Goal: Information Seeking & Learning: Learn about a topic

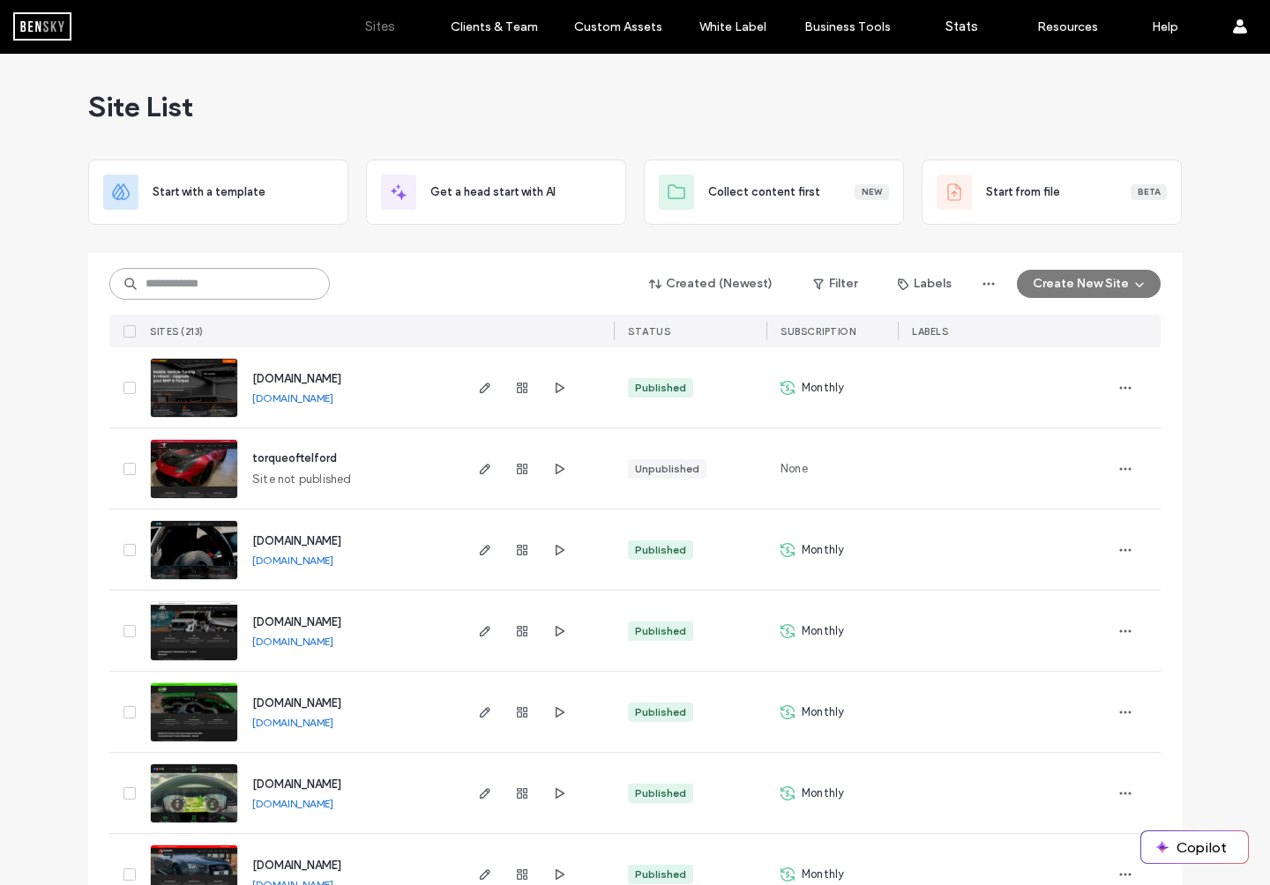
click at [180, 285] on input at bounding box center [219, 284] width 220 height 32
type input "*****"
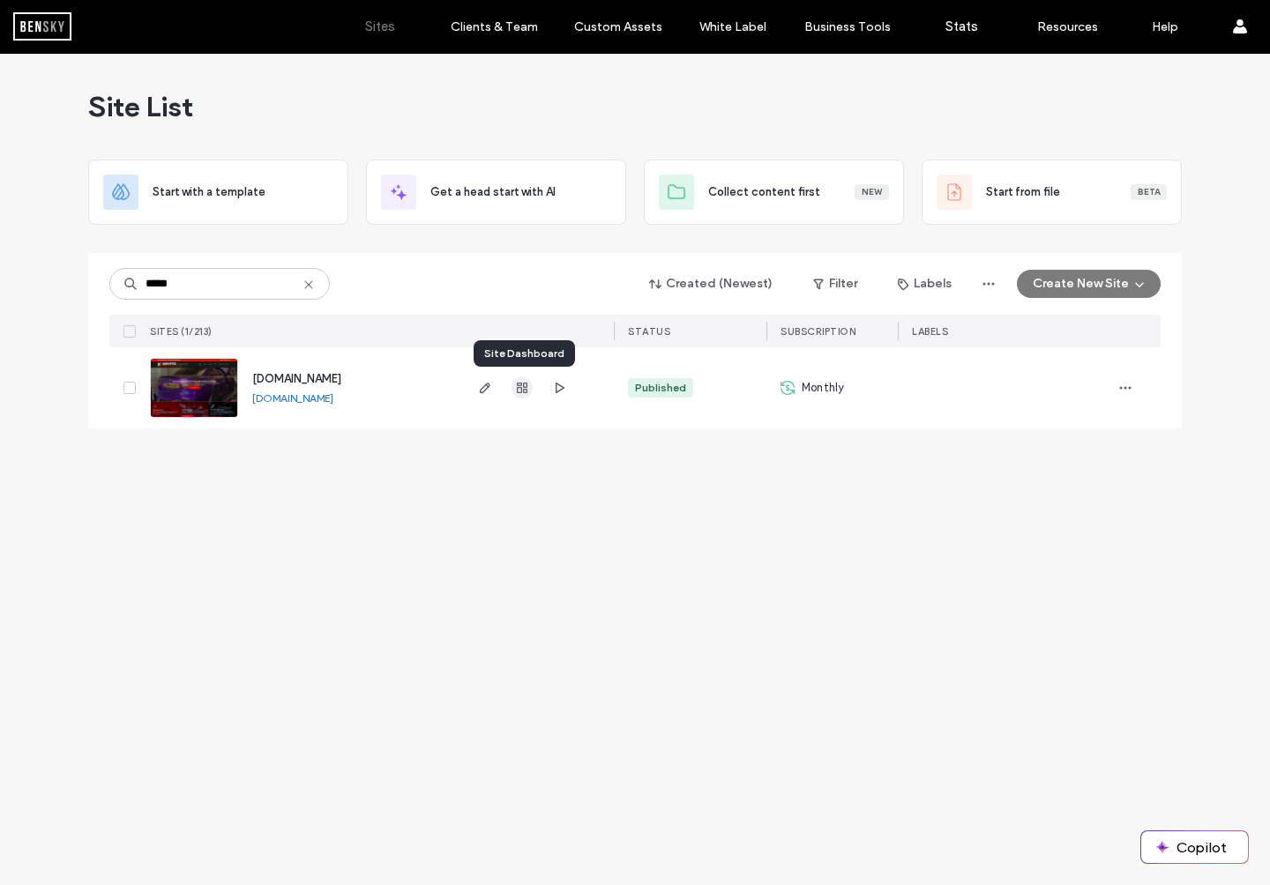
click at [520, 391] on icon "button" at bounding box center [522, 388] width 14 height 14
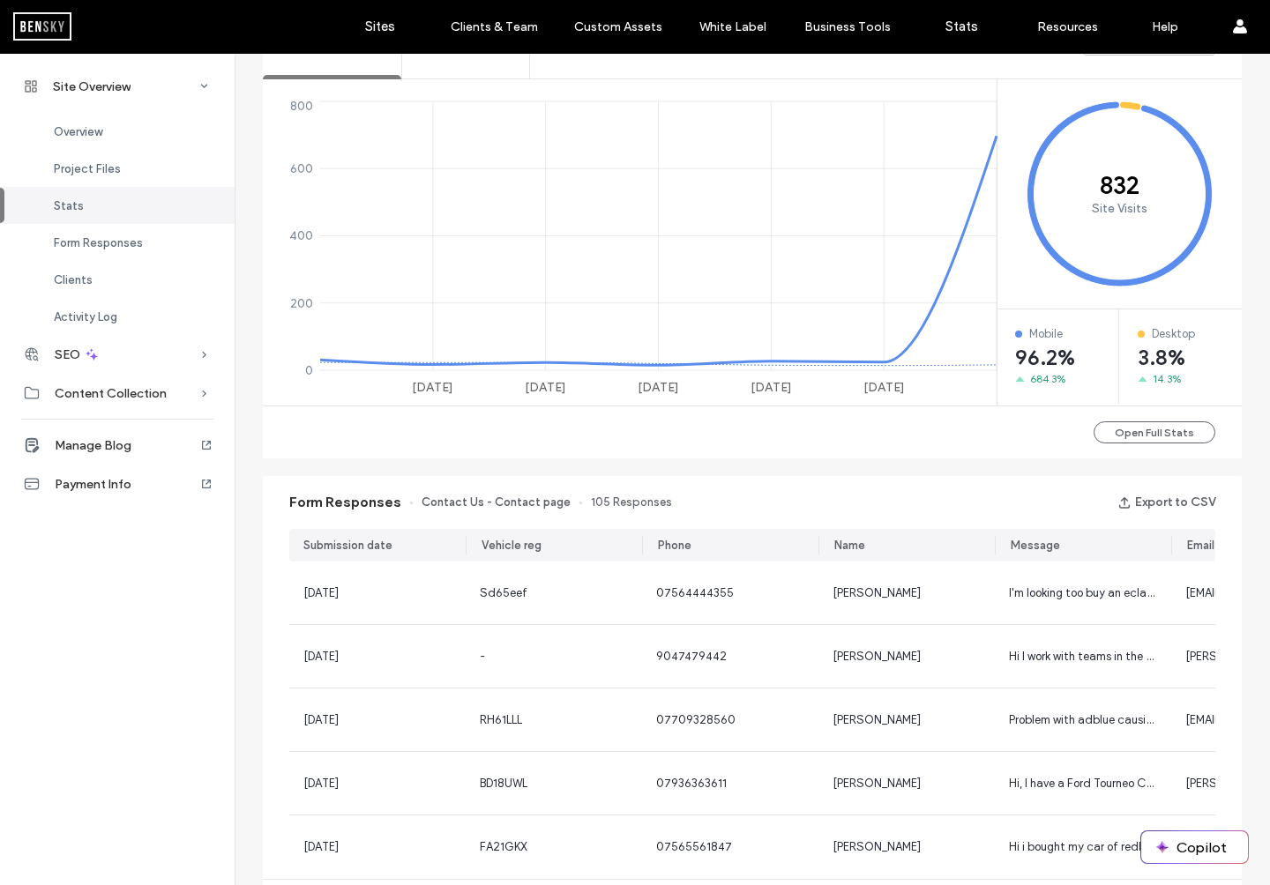
scroll to position [726, 0]
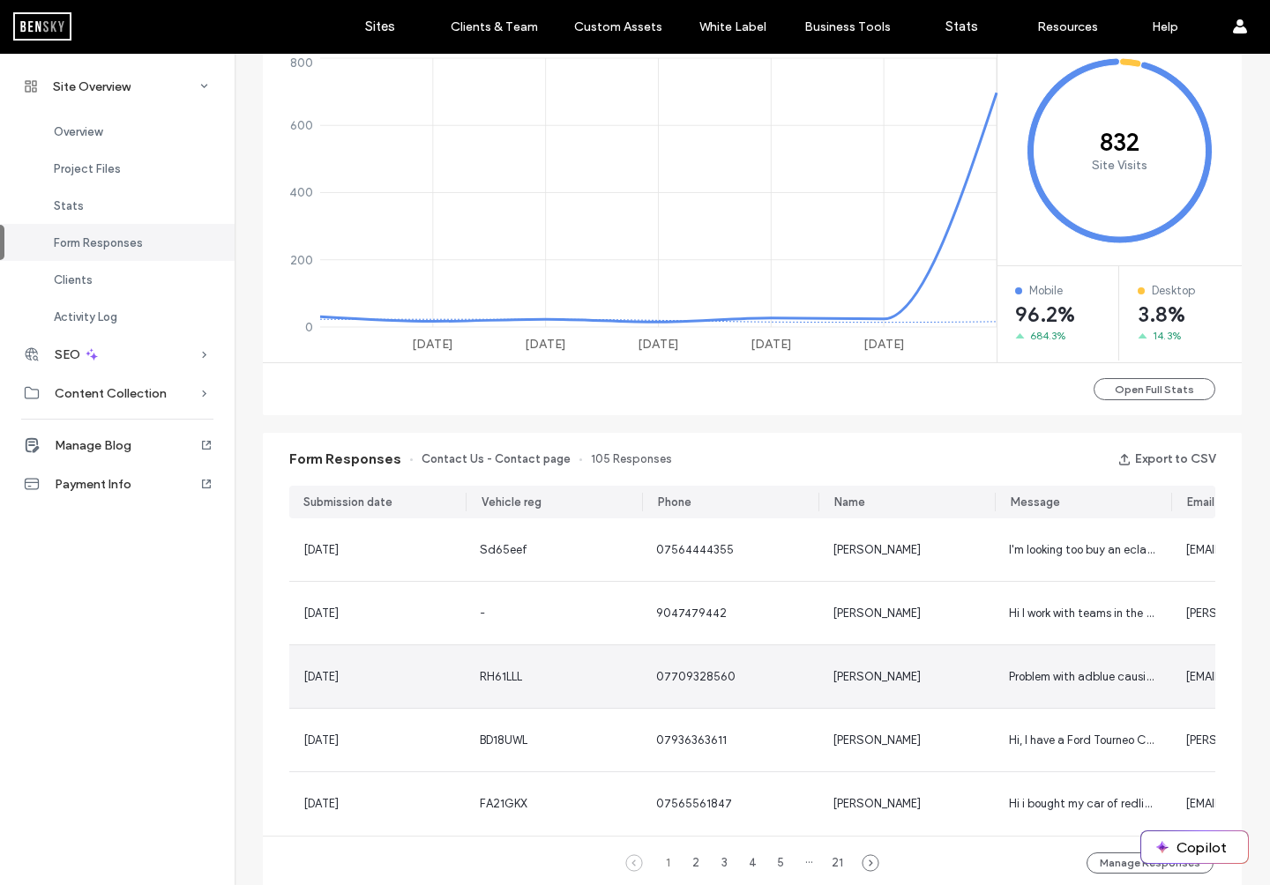
scroll to position [758, 0]
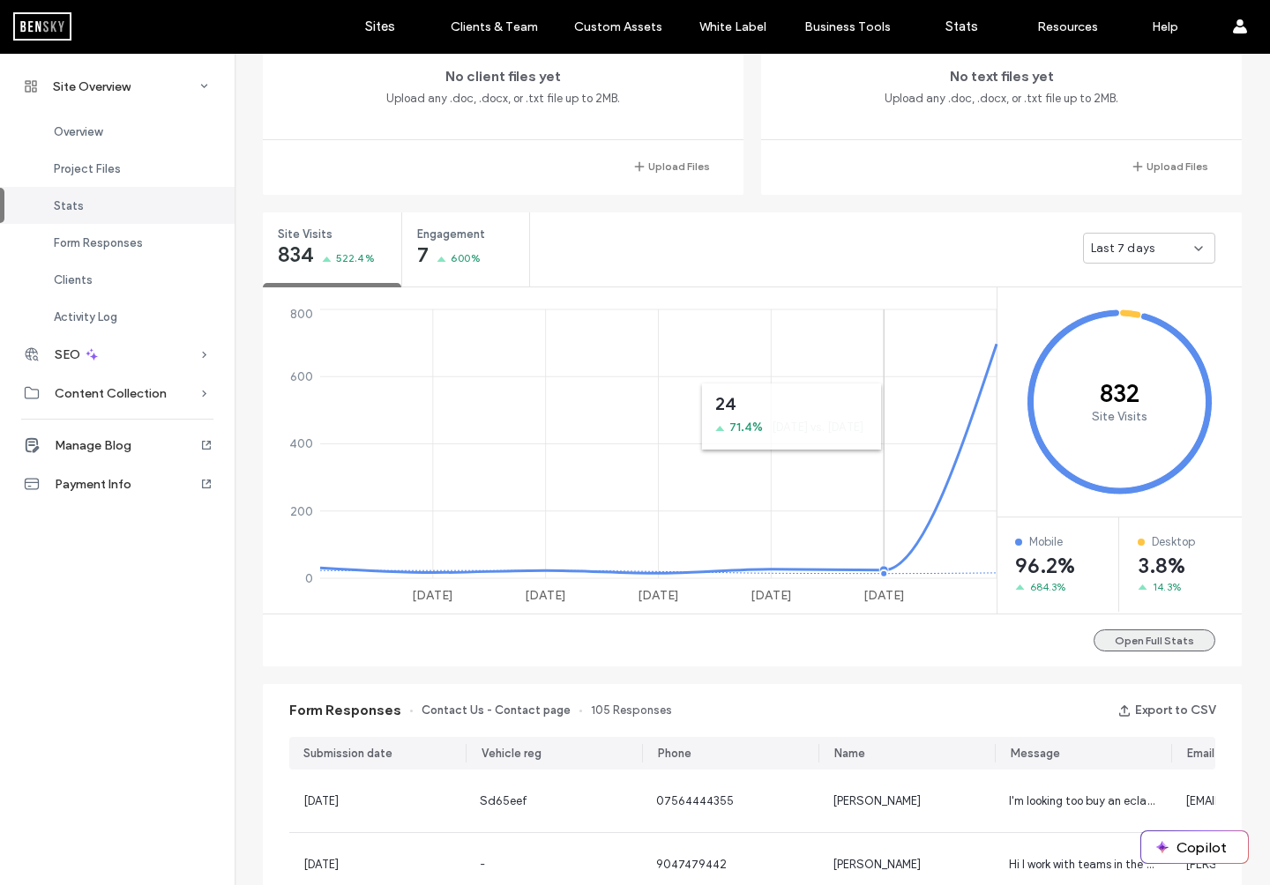
scroll to position [513, 0]
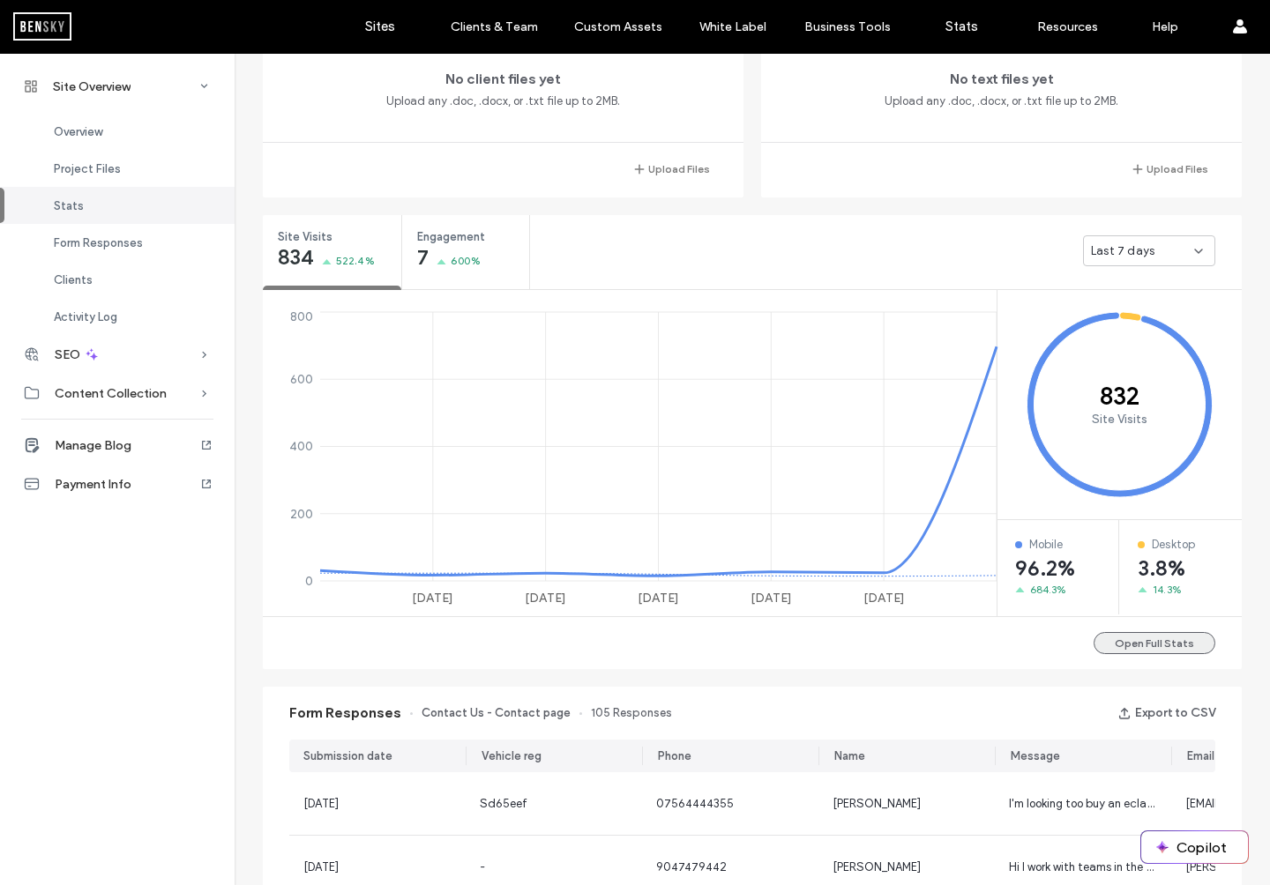
click at [991, 643] on button "Open Full Stats" at bounding box center [1154, 643] width 122 height 22
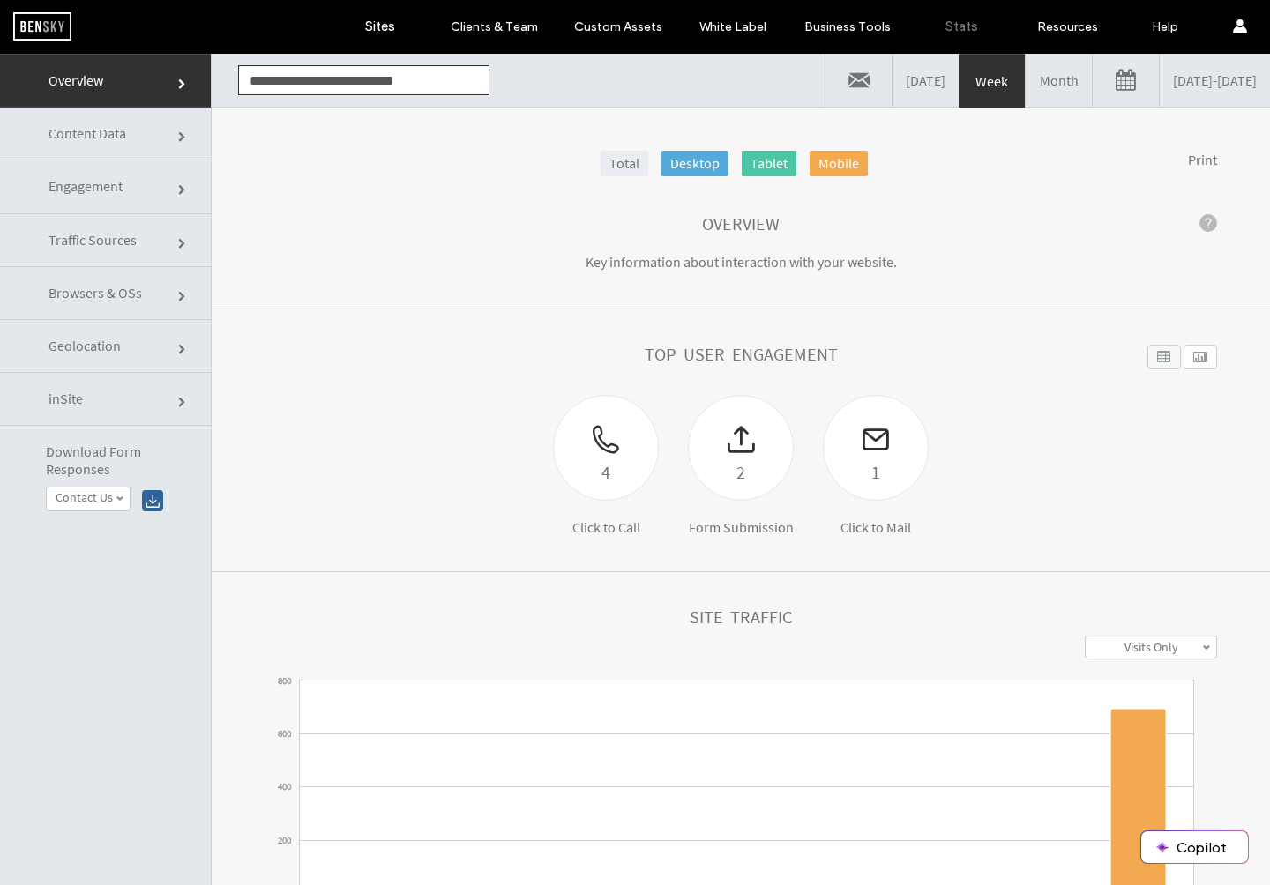
scroll to position [89, 0]
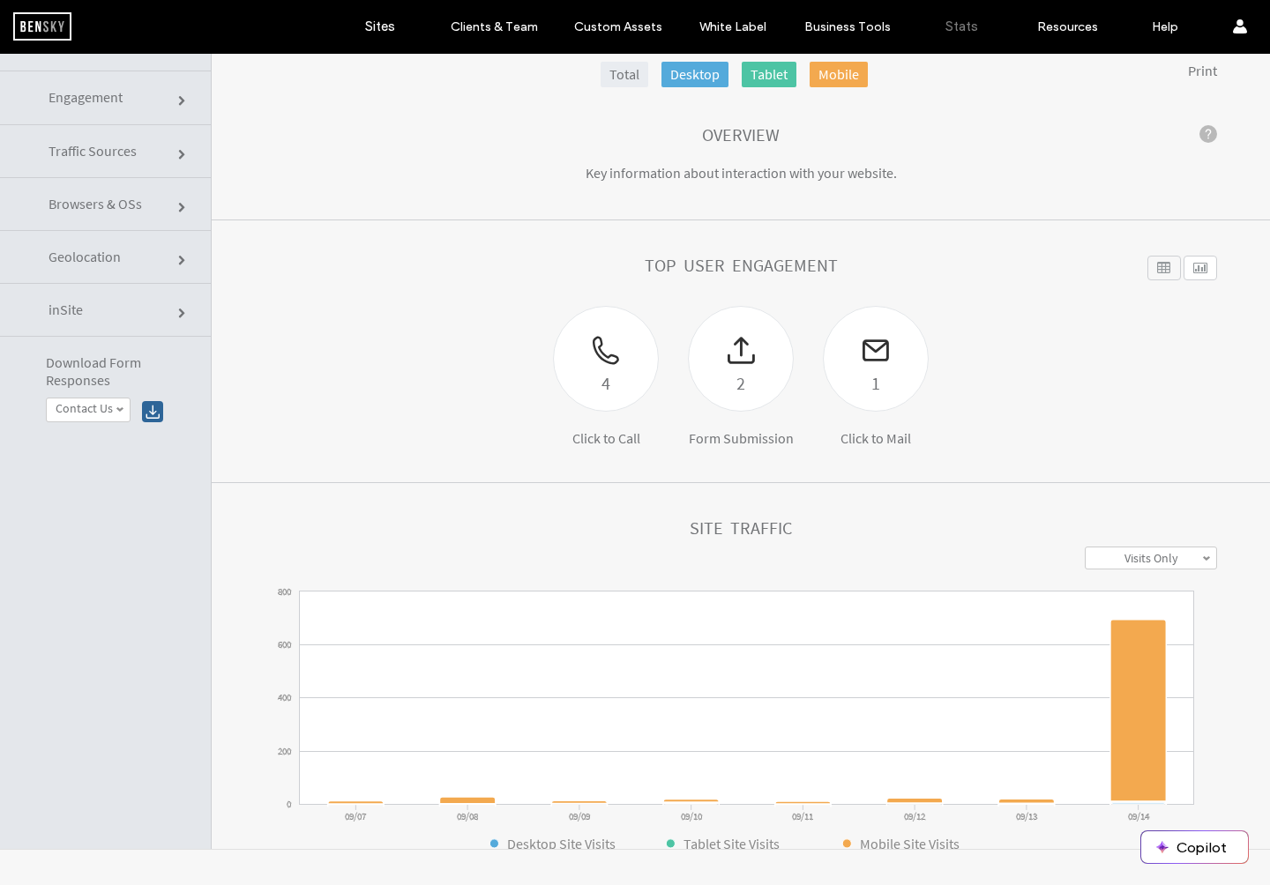
click at [182, 161] on link "Traffic Sources" at bounding box center [105, 151] width 211 height 53
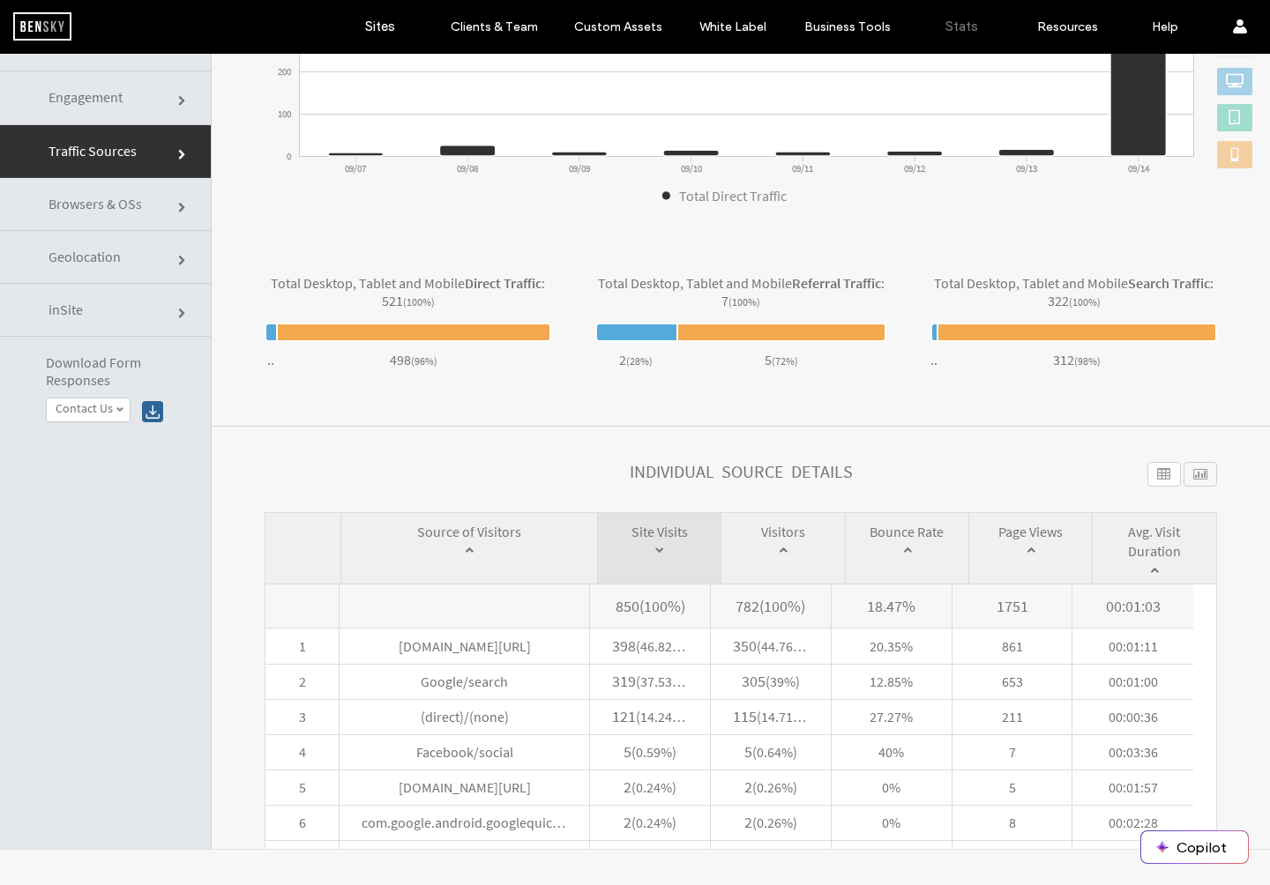
scroll to position [346, 0]
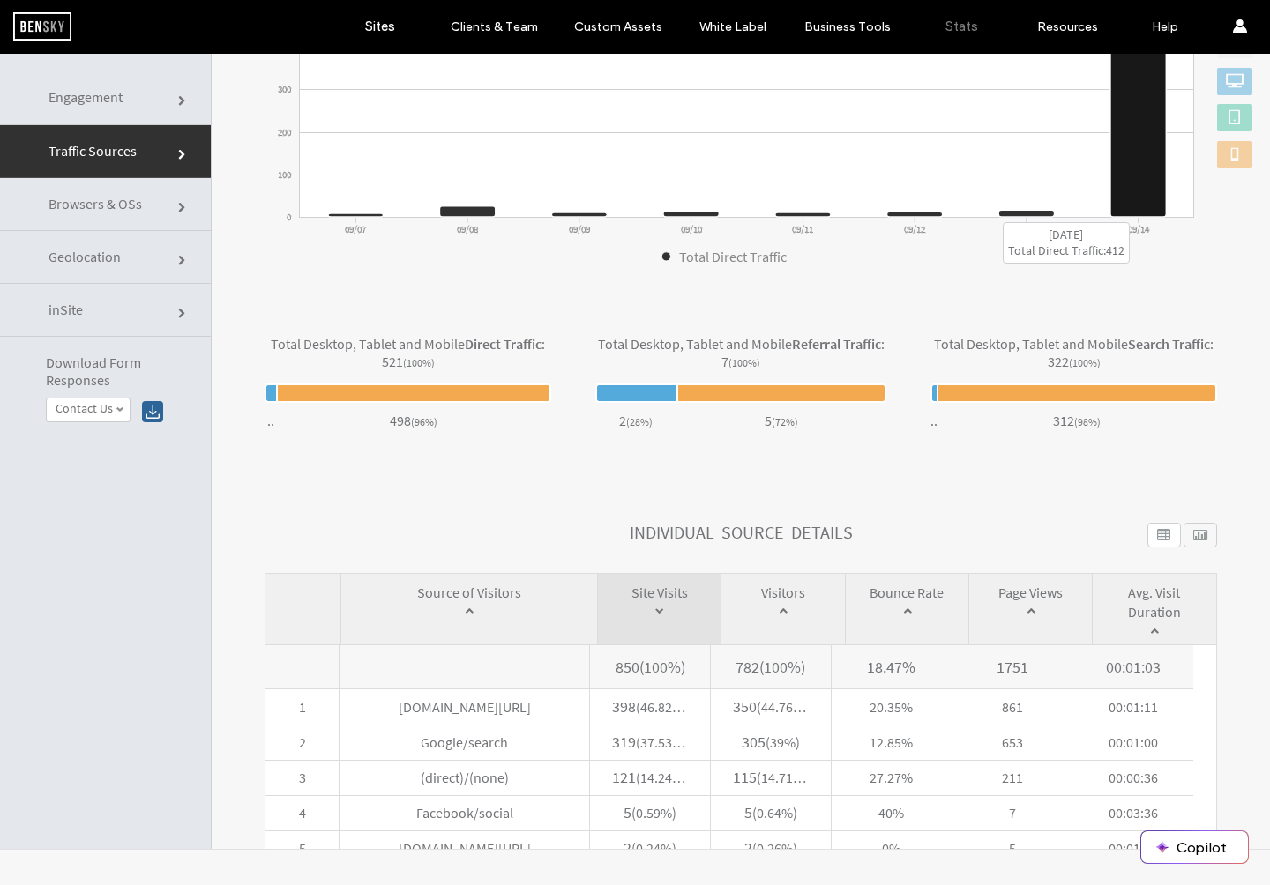
click at [1141, 191] on icon at bounding box center [1138, 129] width 56 height 175
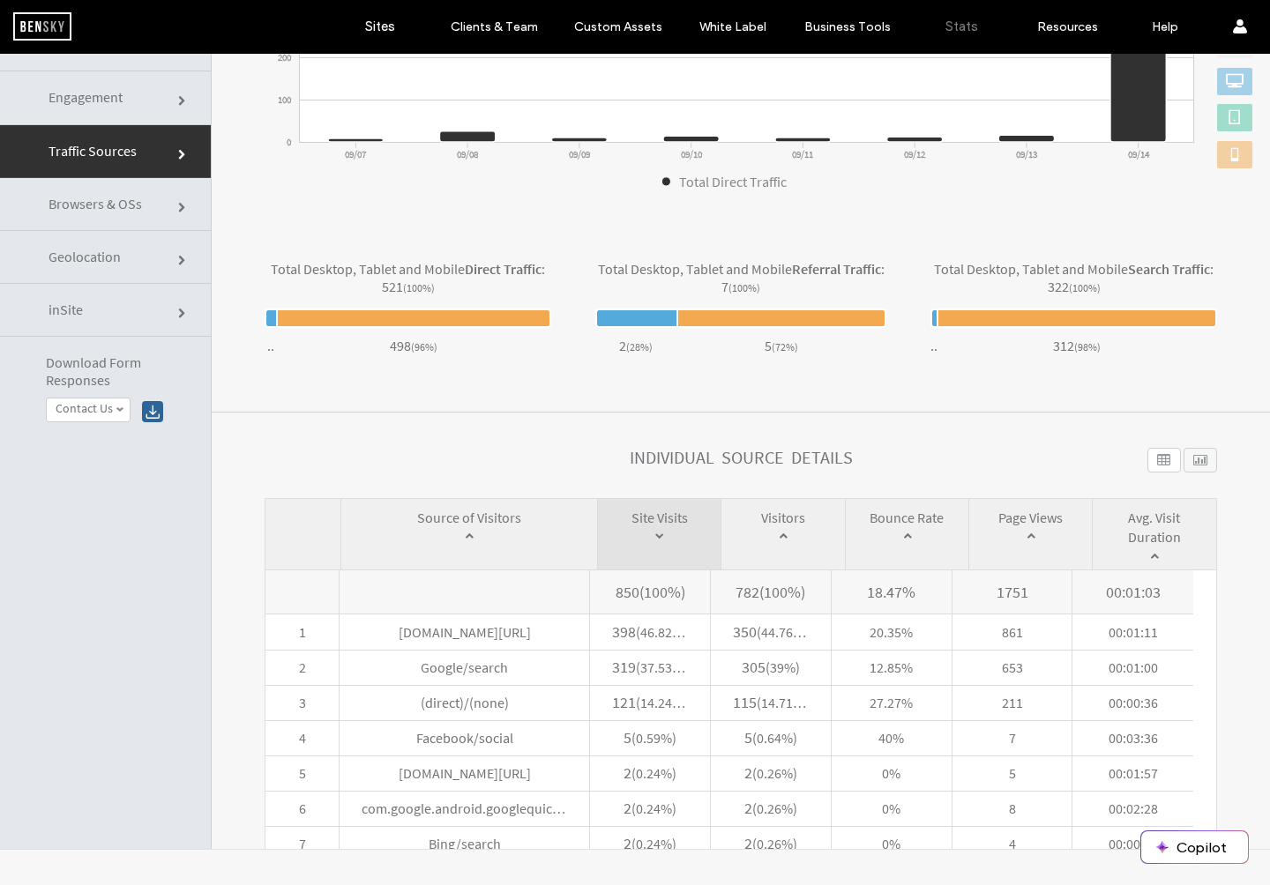
scroll to position [533, 0]
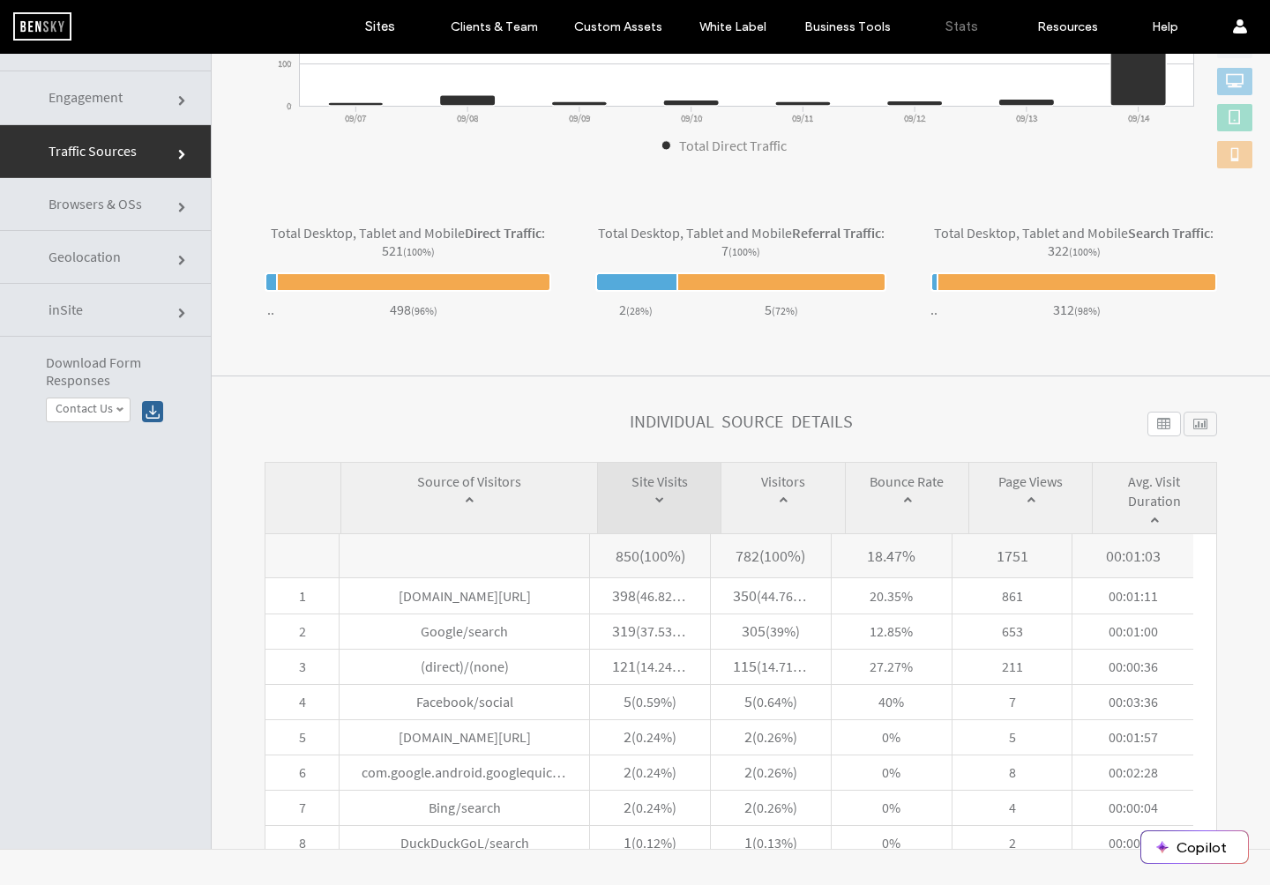
click at [1185, 423] on div at bounding box center [1200, 424] width 34 height 25
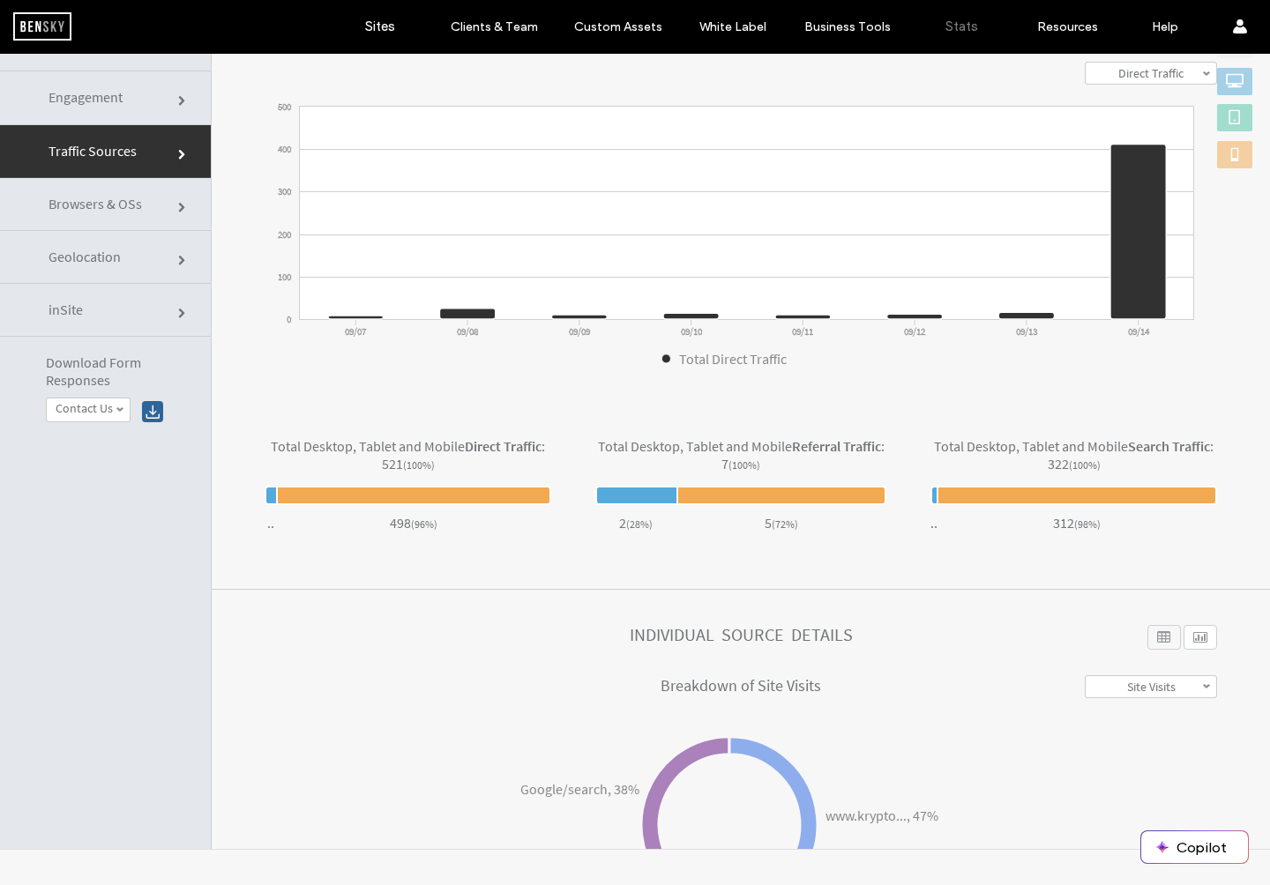
scroll to position [34, 0]
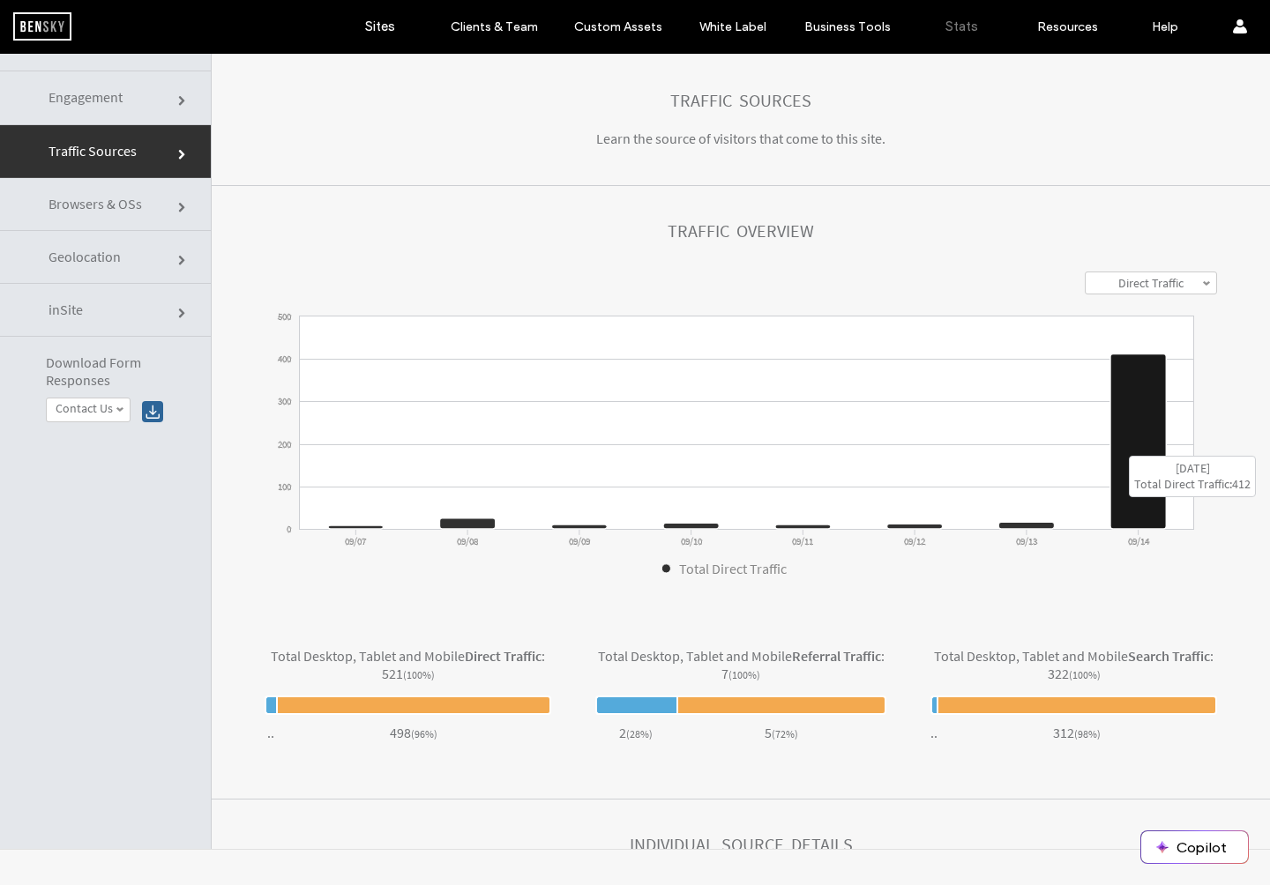
drag, startPoint x: 1148, startPoint y: 406, endPoint x: 1147, endPoint y: 361, distance: 45.9
click at [1149, 395] on icon at bounding box center [1138, 441] width 56 height 175
click at [1151, 285] on label "Direct Traffic" at bounding box center [1150, 283] width 65 height 16
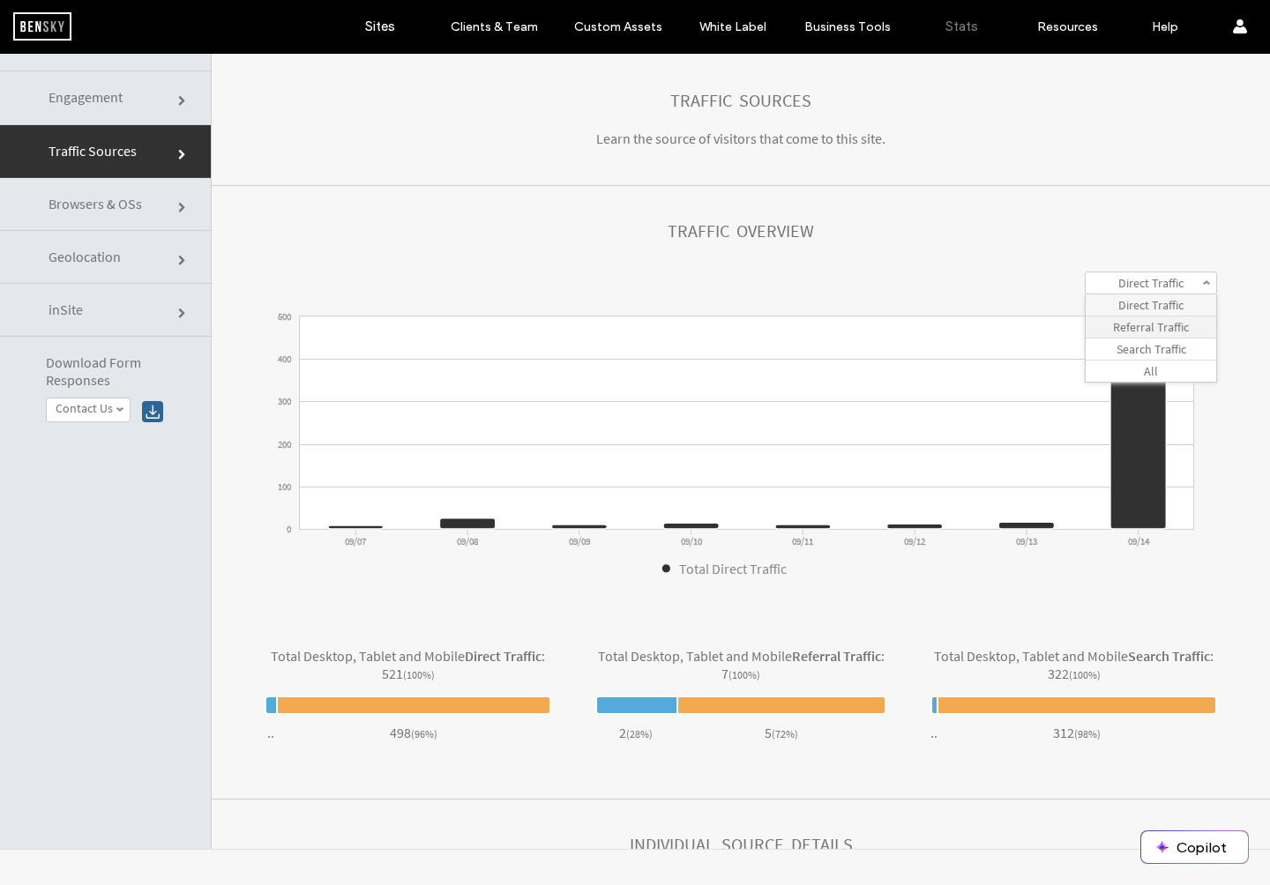
click at [1148, 331] on label "Referral Traffic" at bounding box center [1151, 327] width 76 height 16
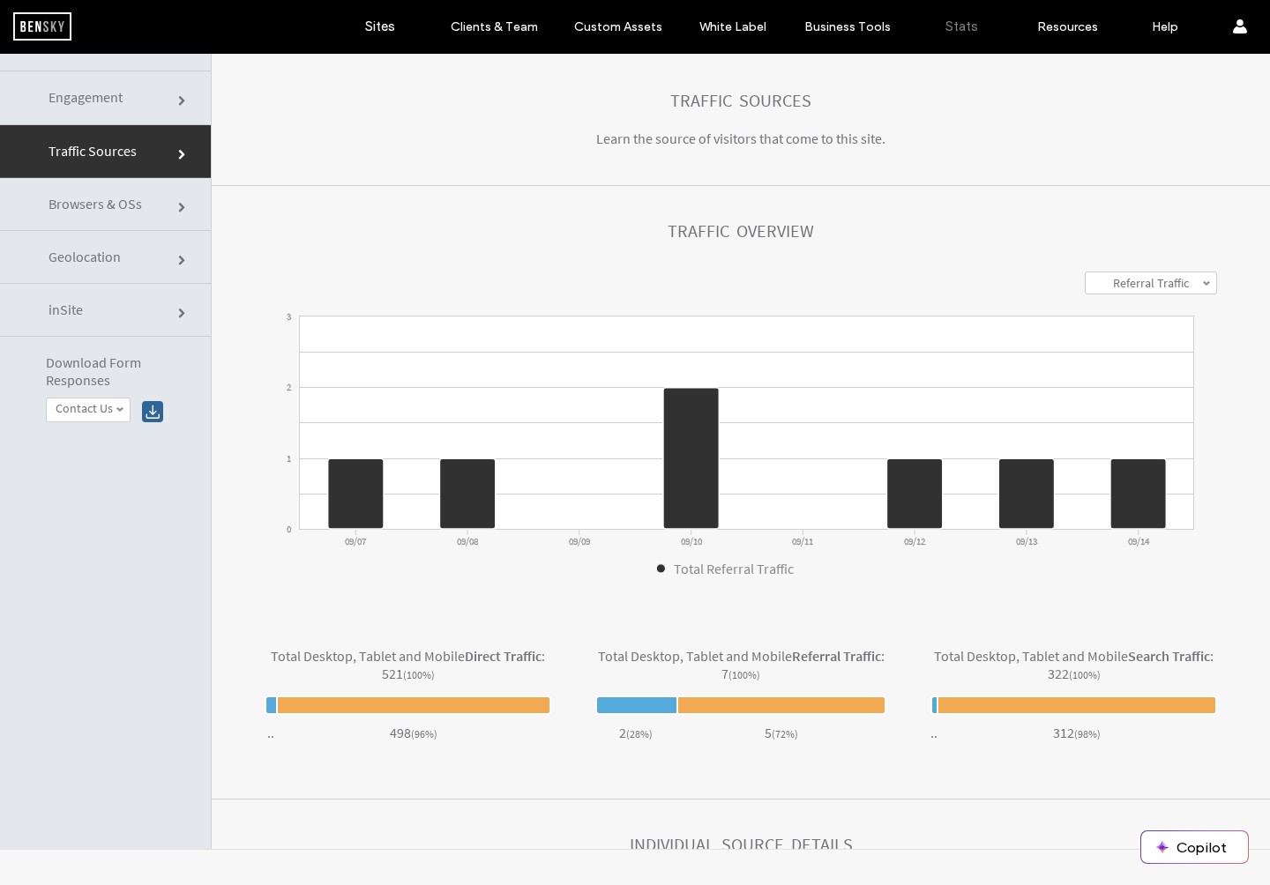
drag, startPoint x: 1143, startPoint y: 285, endPoint x: 1148, endPoint y: 302, distance: 17.6
click at [1147, 287] on label "Referral Traffic" at bounding box center [1151, 283] width 76 height 16
click at [1135, 346] on label "Search Traffic" at bounding box center [1151, 349] width 70 height 16
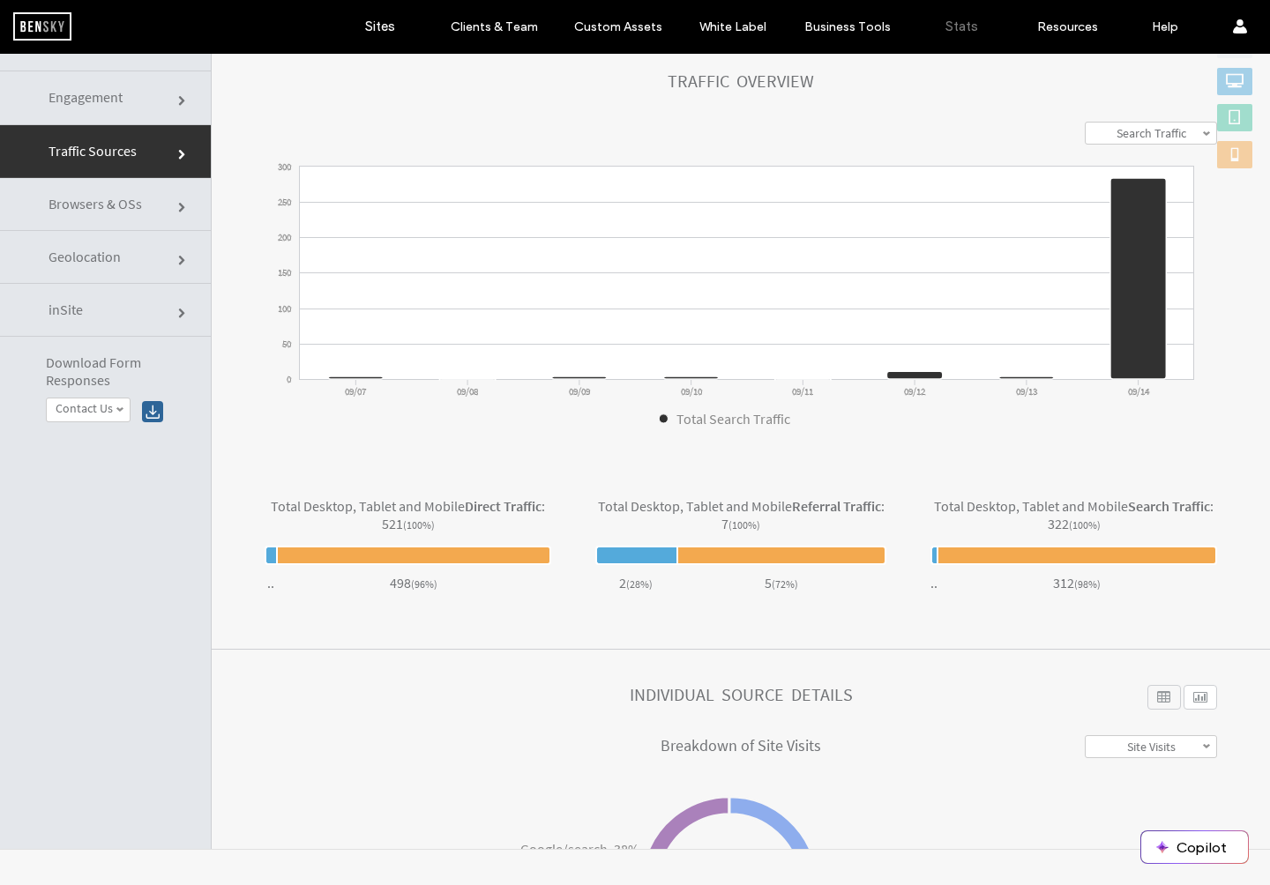
scroll to position [141, 0]
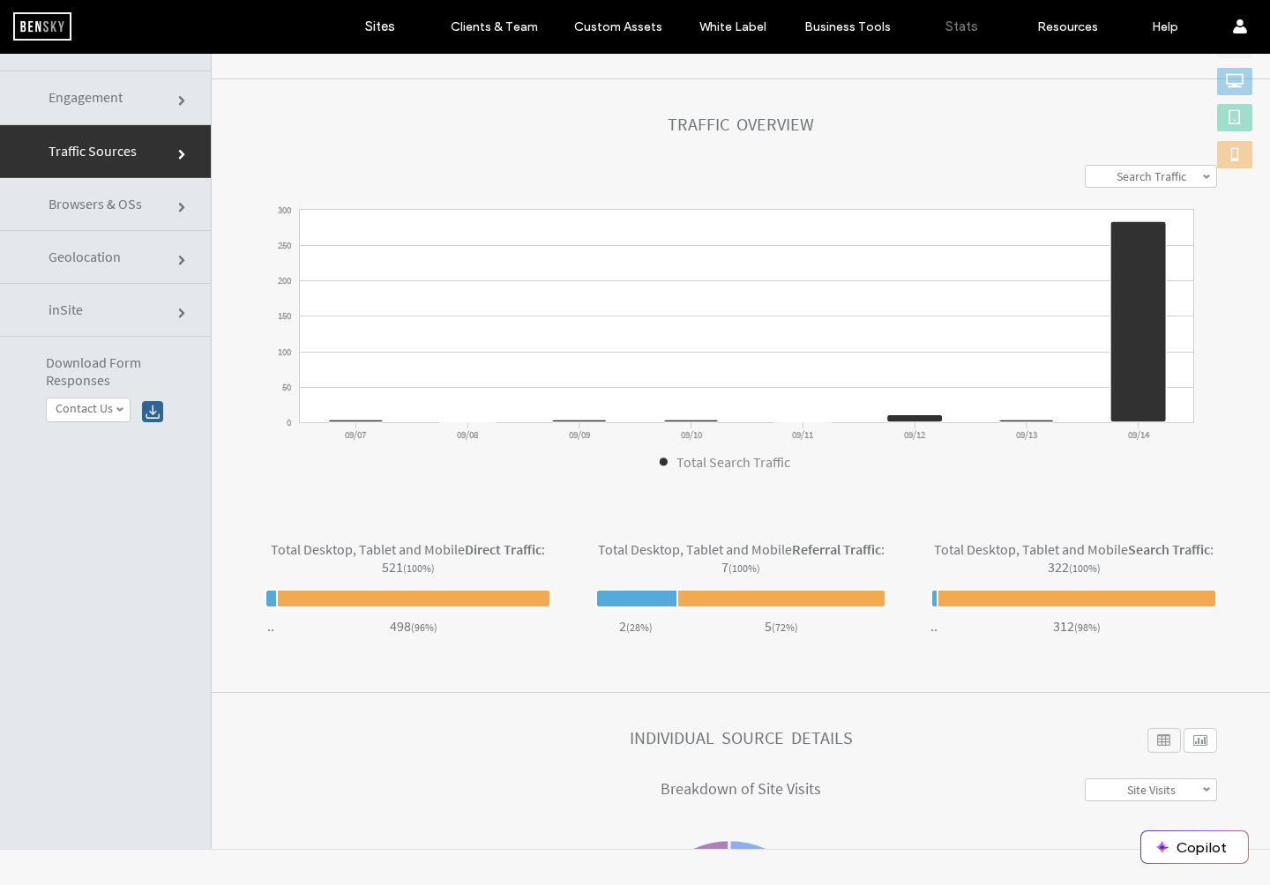
click at [1145, 181] on label "Search Traffic" at bounding box center [1151, 176] width 70 height 16
click at [1150, 261] on link "All" at bounding box center [1150, 264] width 130 height 21
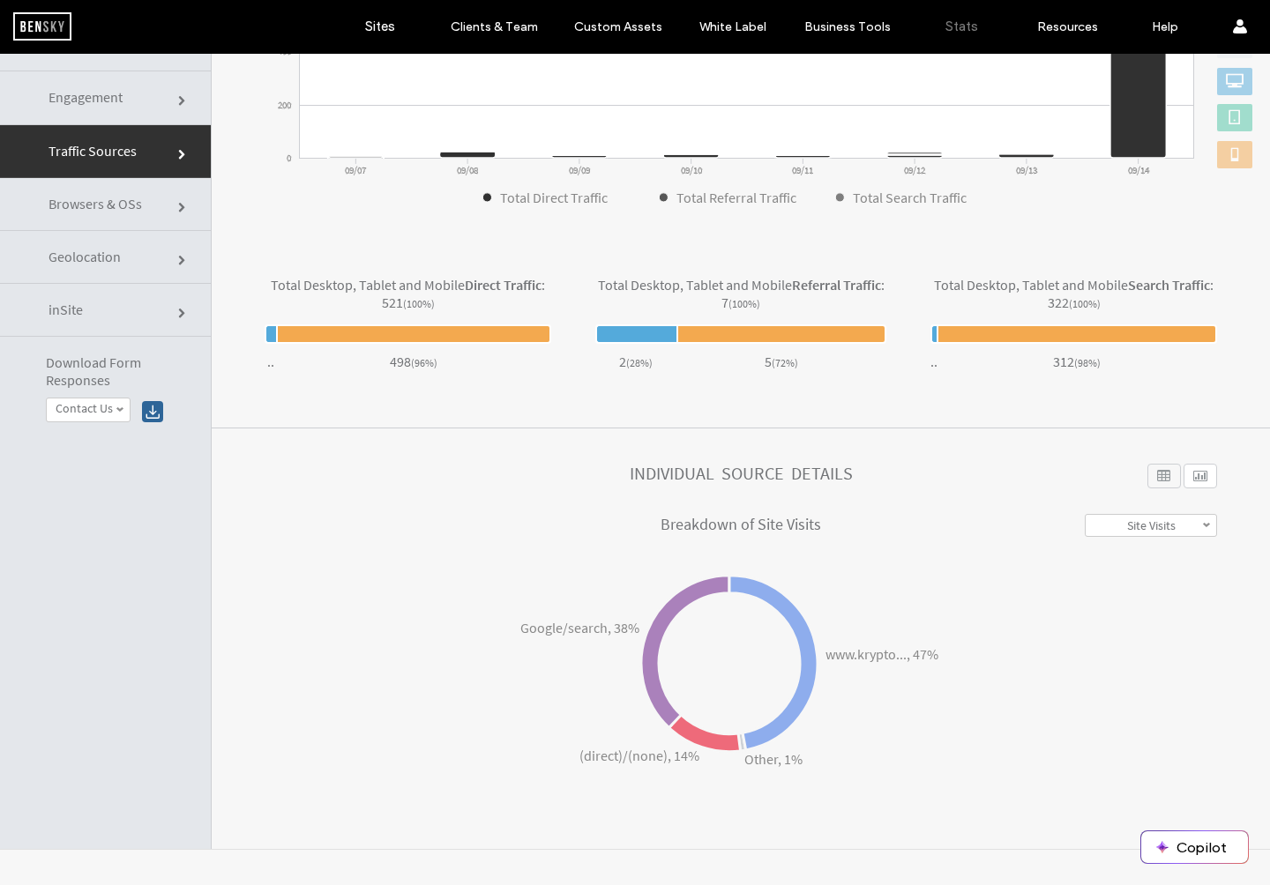
scroll to position [412, 0]
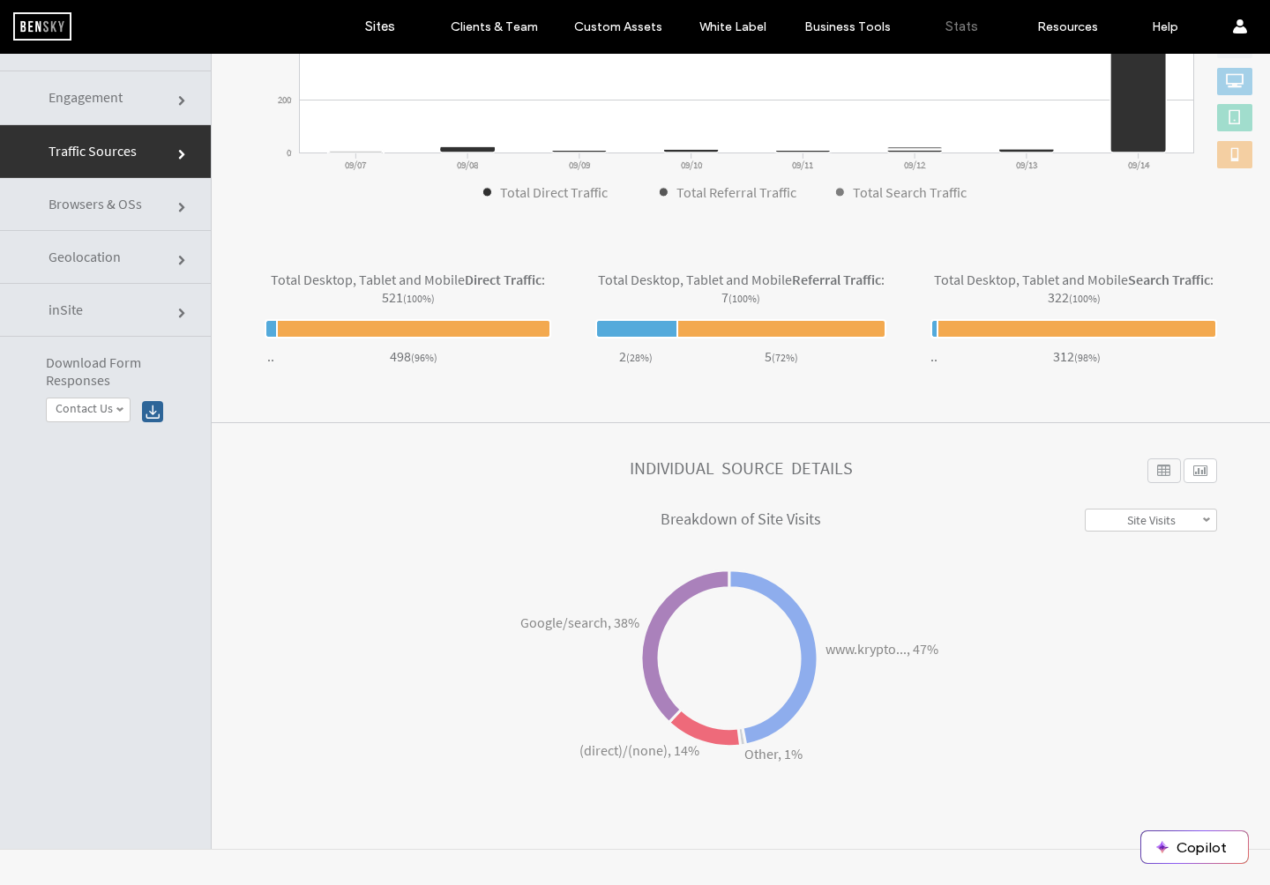
click at [1147, 471] on div at bounding box center [1164, 470] width 34 height 25
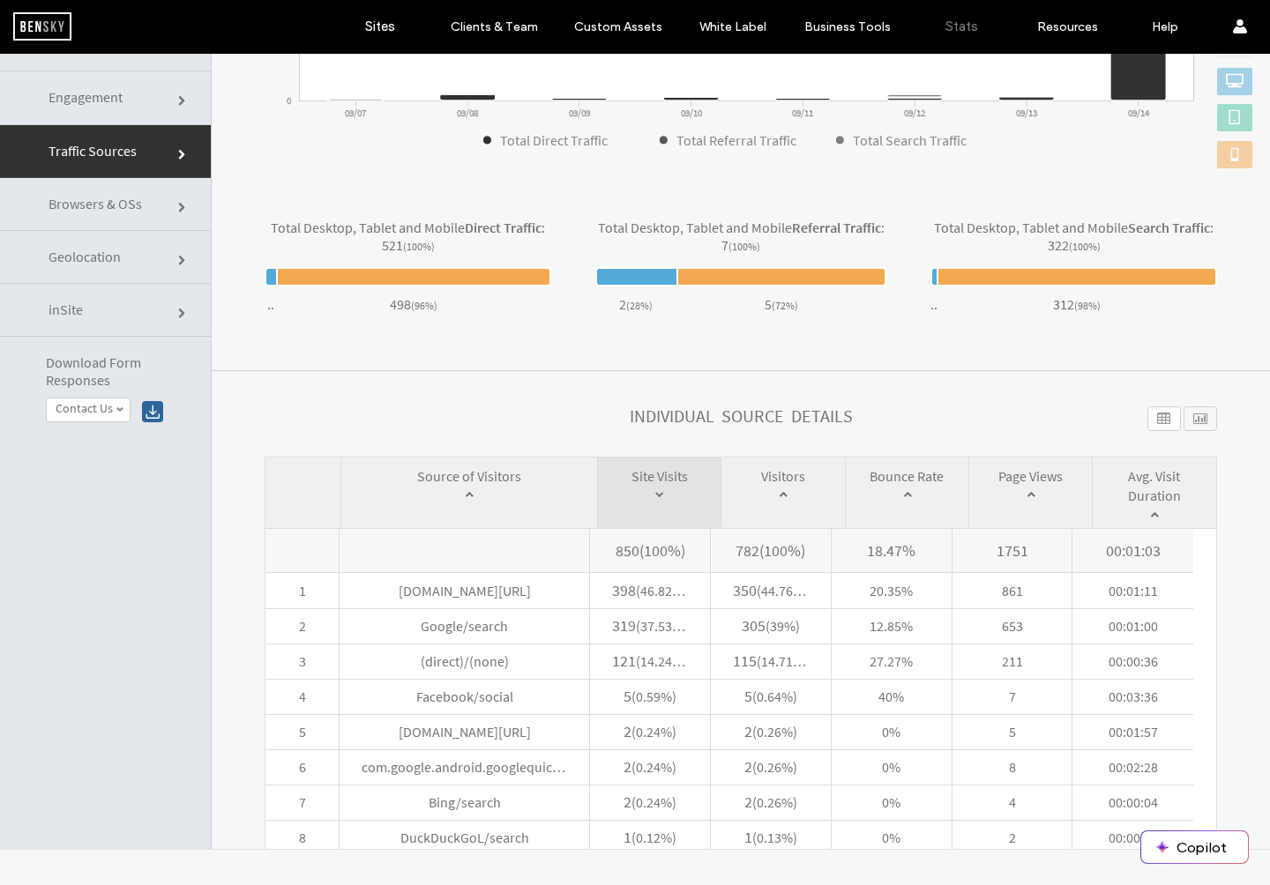
scroll to position [533, 0]
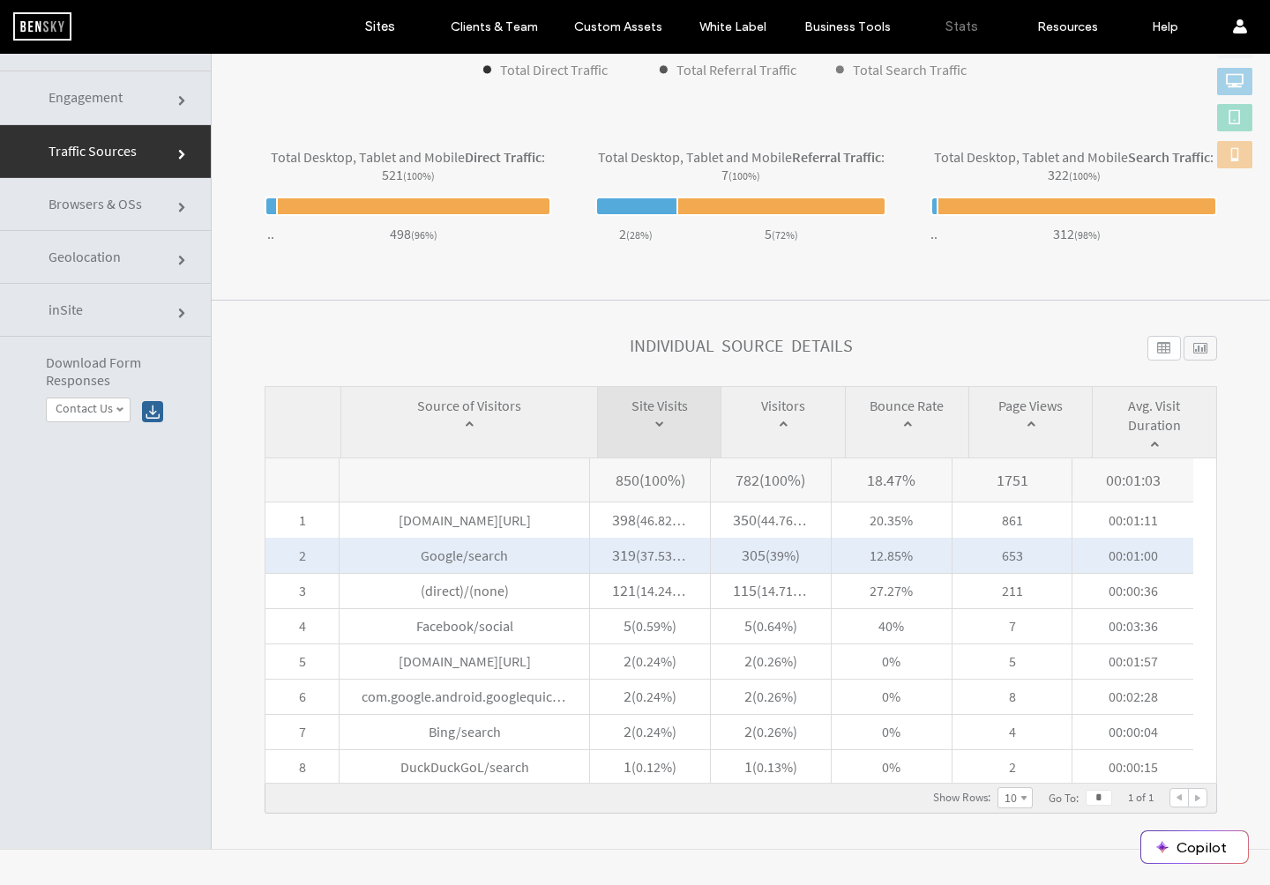
click at [473, 559] on span "Google/search" at bounding box center [463, 555] width 249 height 35
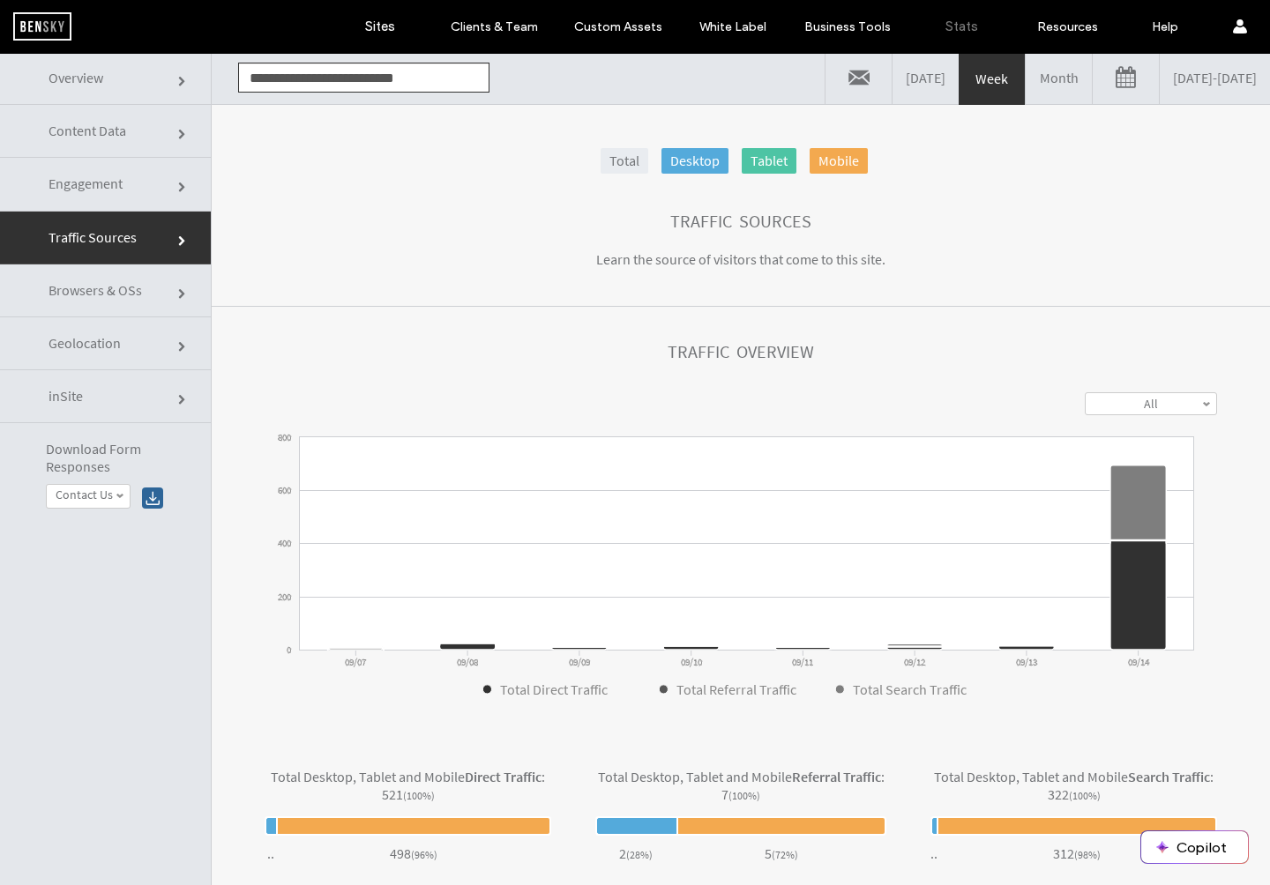
scroll to position [4, 0]
click at [618, 166] on link "Total" at bounding box center [624, 160] width 48 height 26
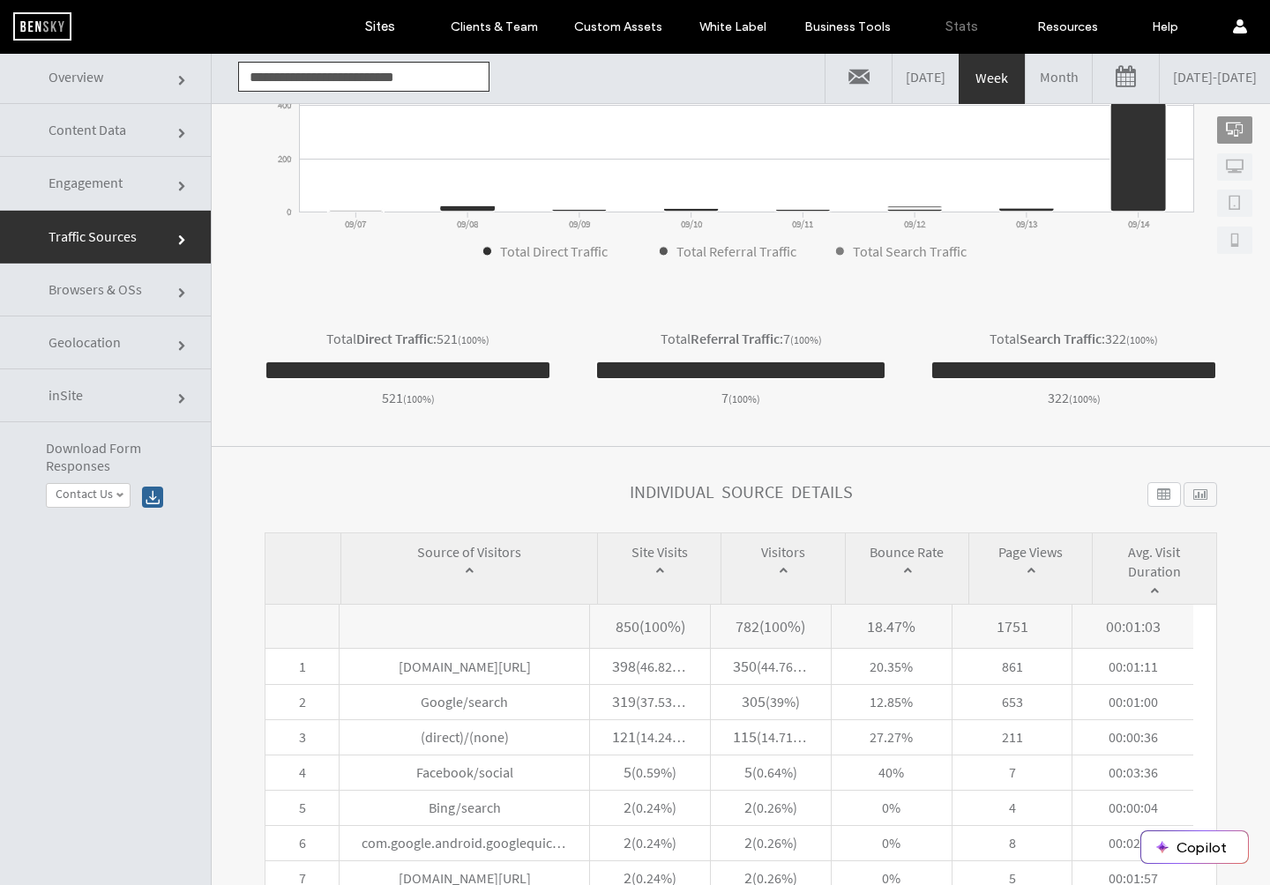
scroll to position [498, 0]
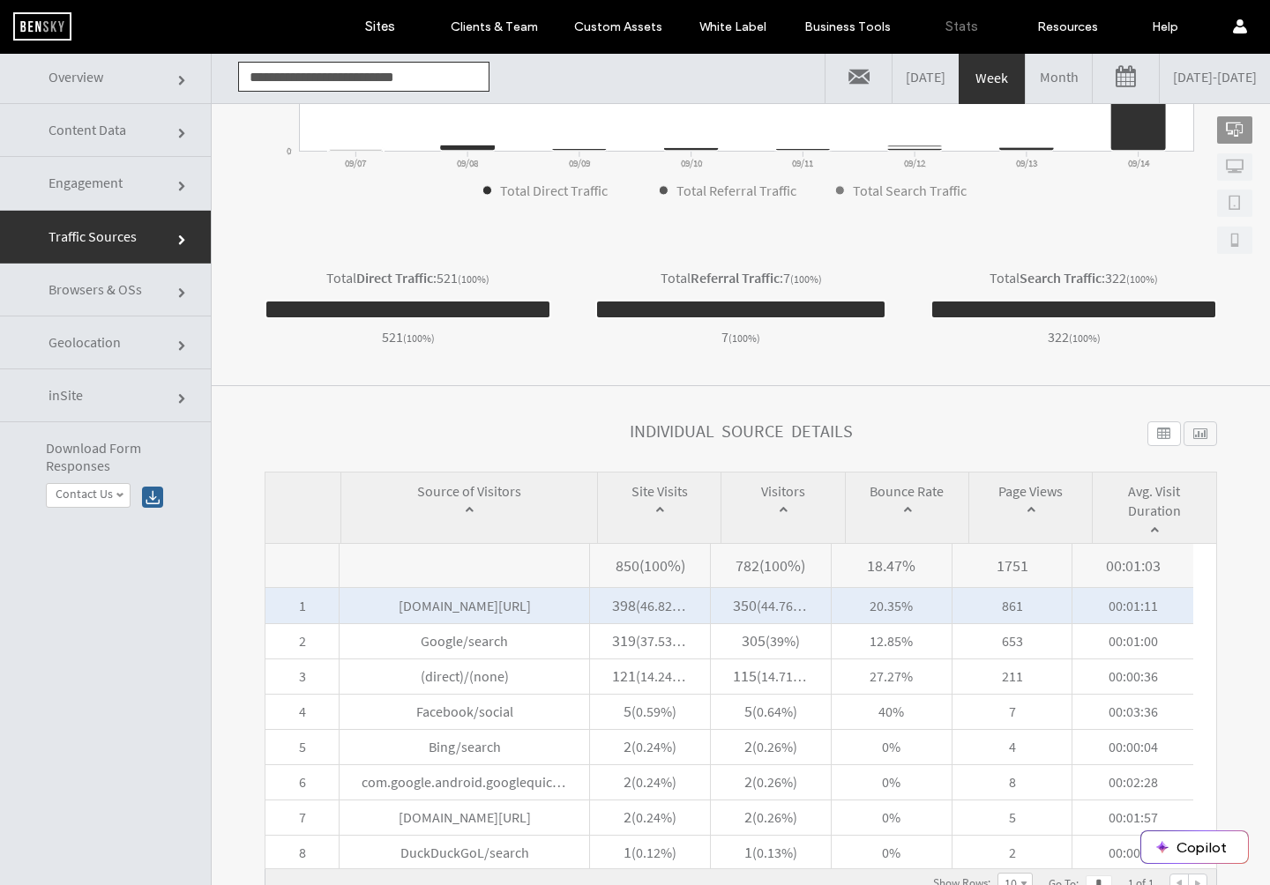
click at [505, 604] on span "www.kryptoperformance.co.uk/internal" at bounding box center [463, 605] width 249 height 35
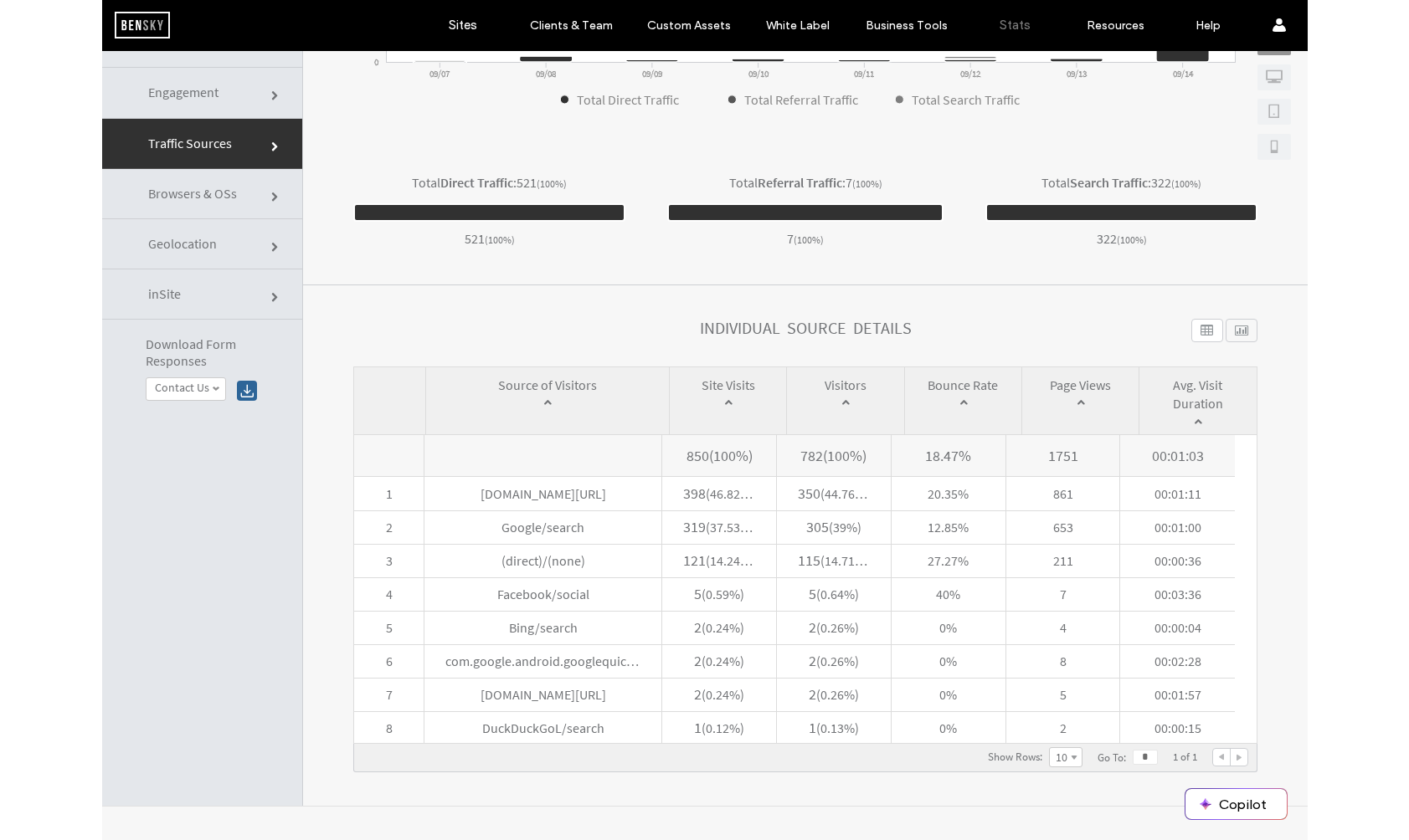
scroll to position [471, 0]
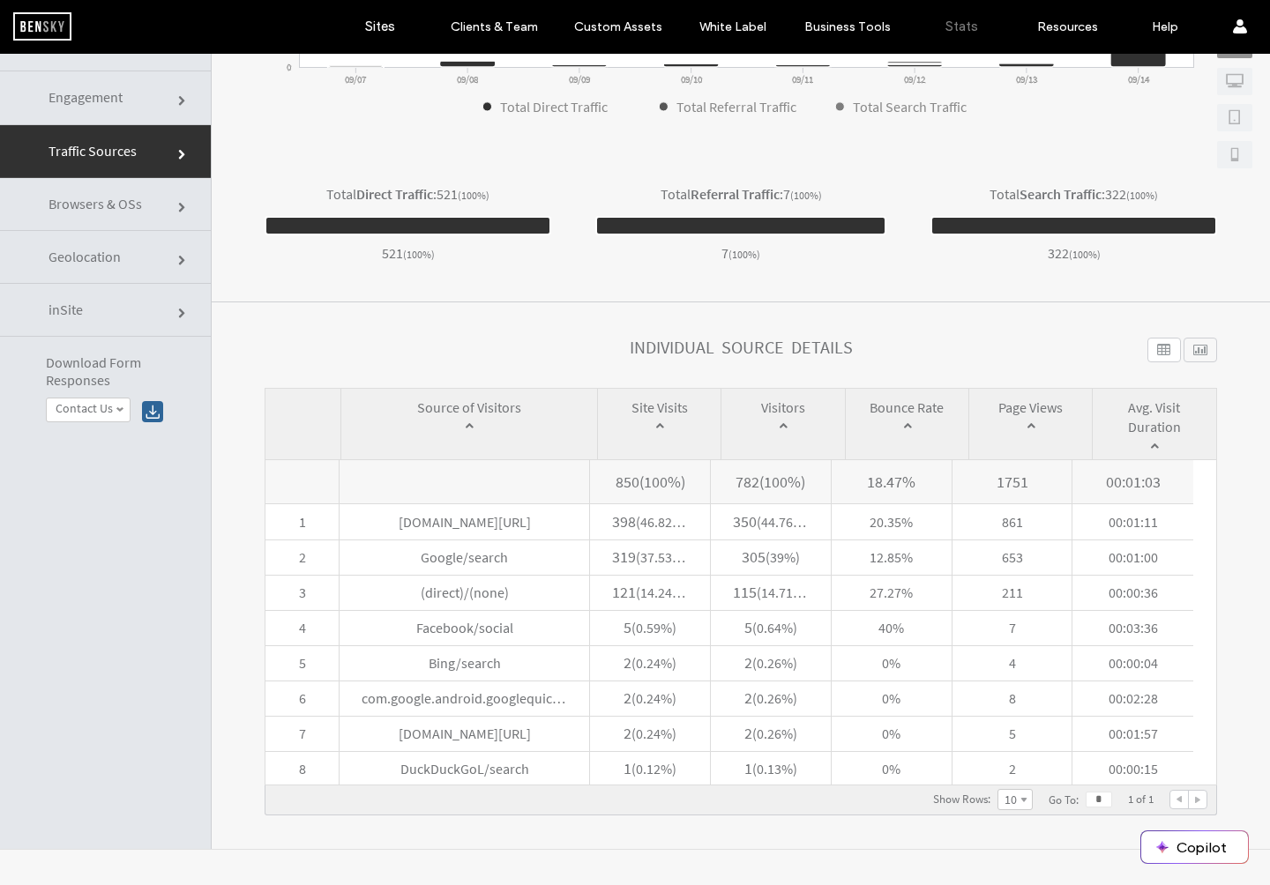
drag, startPoint x: 626, startPoint y: 429, endPoint x: 654, endPoint y: 434, distance: 28.6
click at [683, 433] on span "Site Visits" at bounding box center [659, 416] width 123 height 51
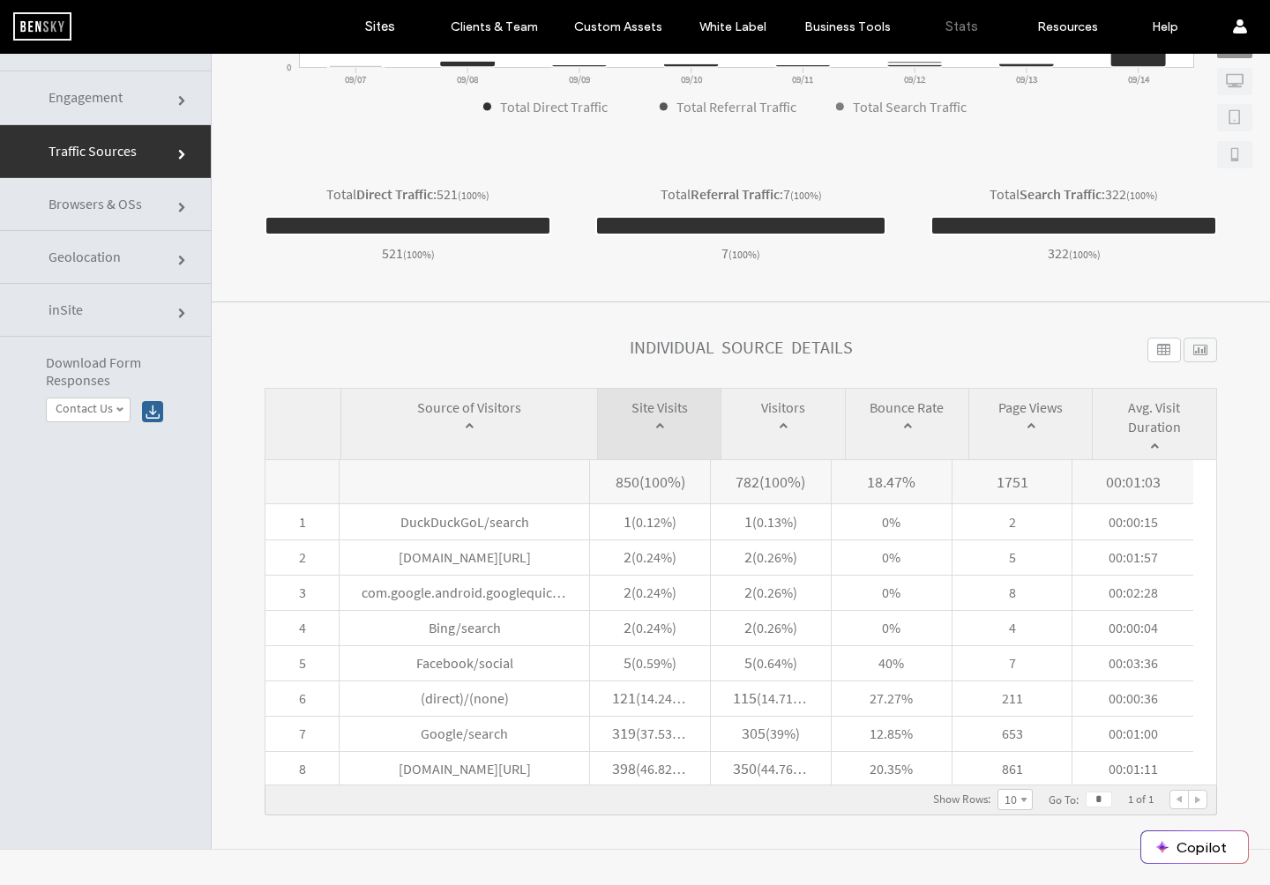
click at [470, 423] on span at bounding box center [469, 426] width 212 height 18
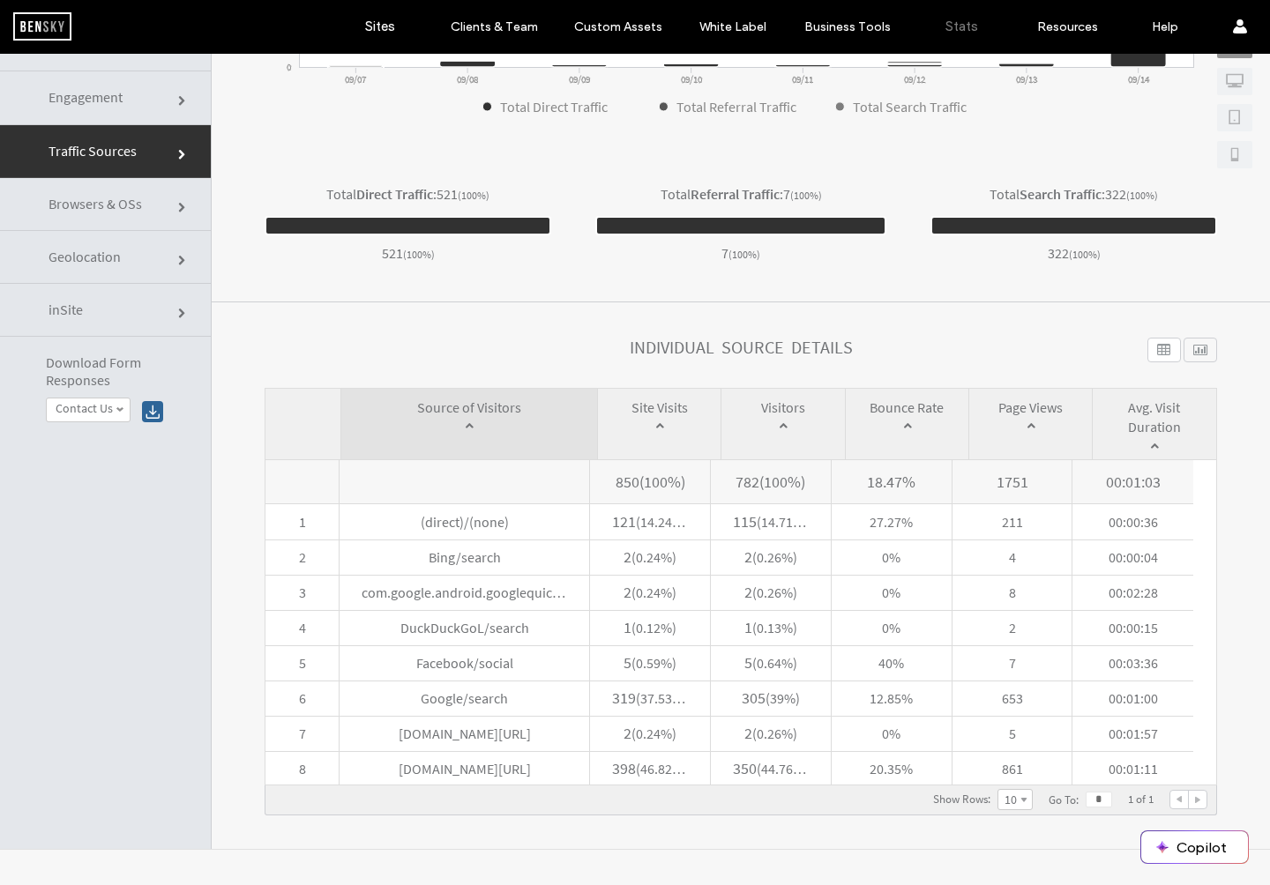
click at [662, 428] on span at bounding box center [659, 426] width 78 height 18
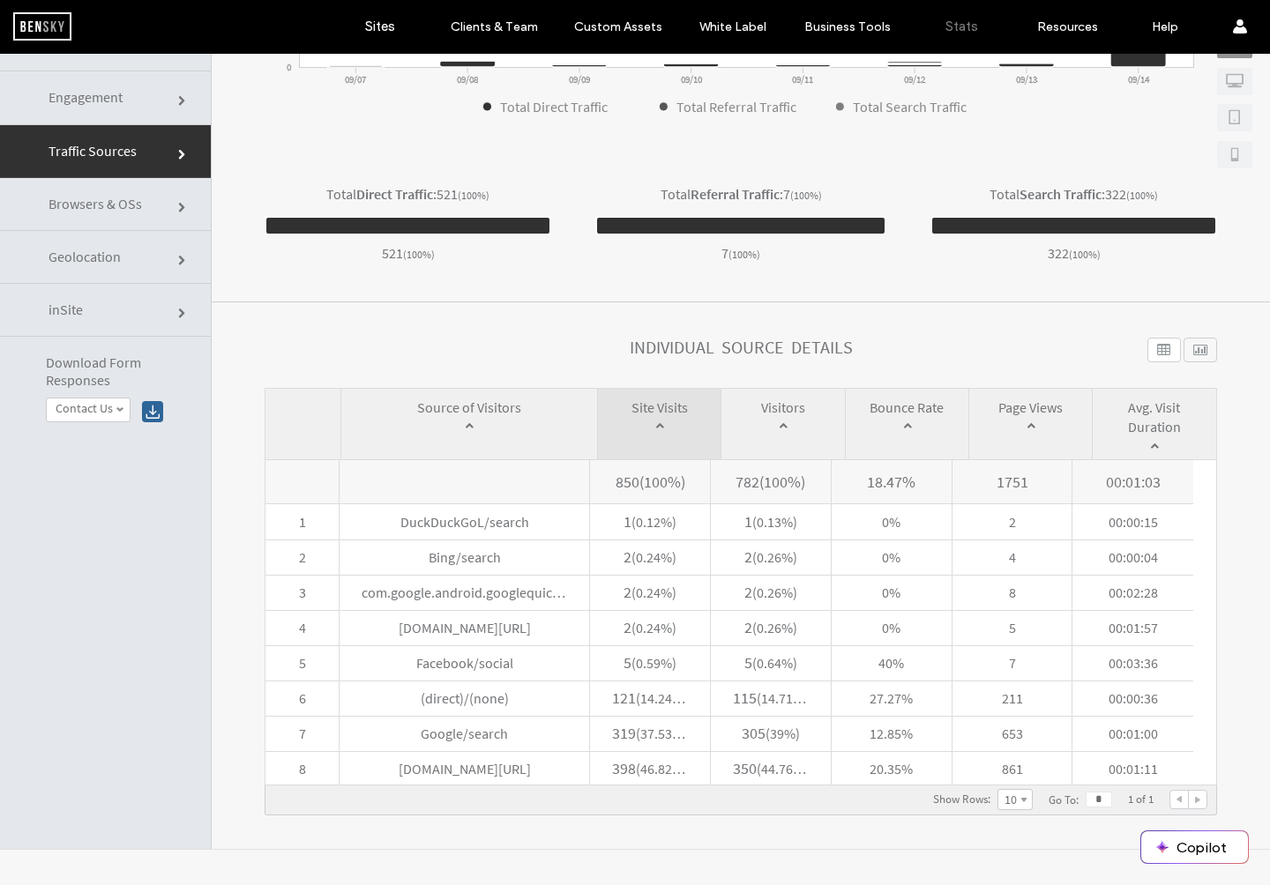
click at [655, 416] on span "Site Visits" at bounding box center [659, 416] width 123 height 51
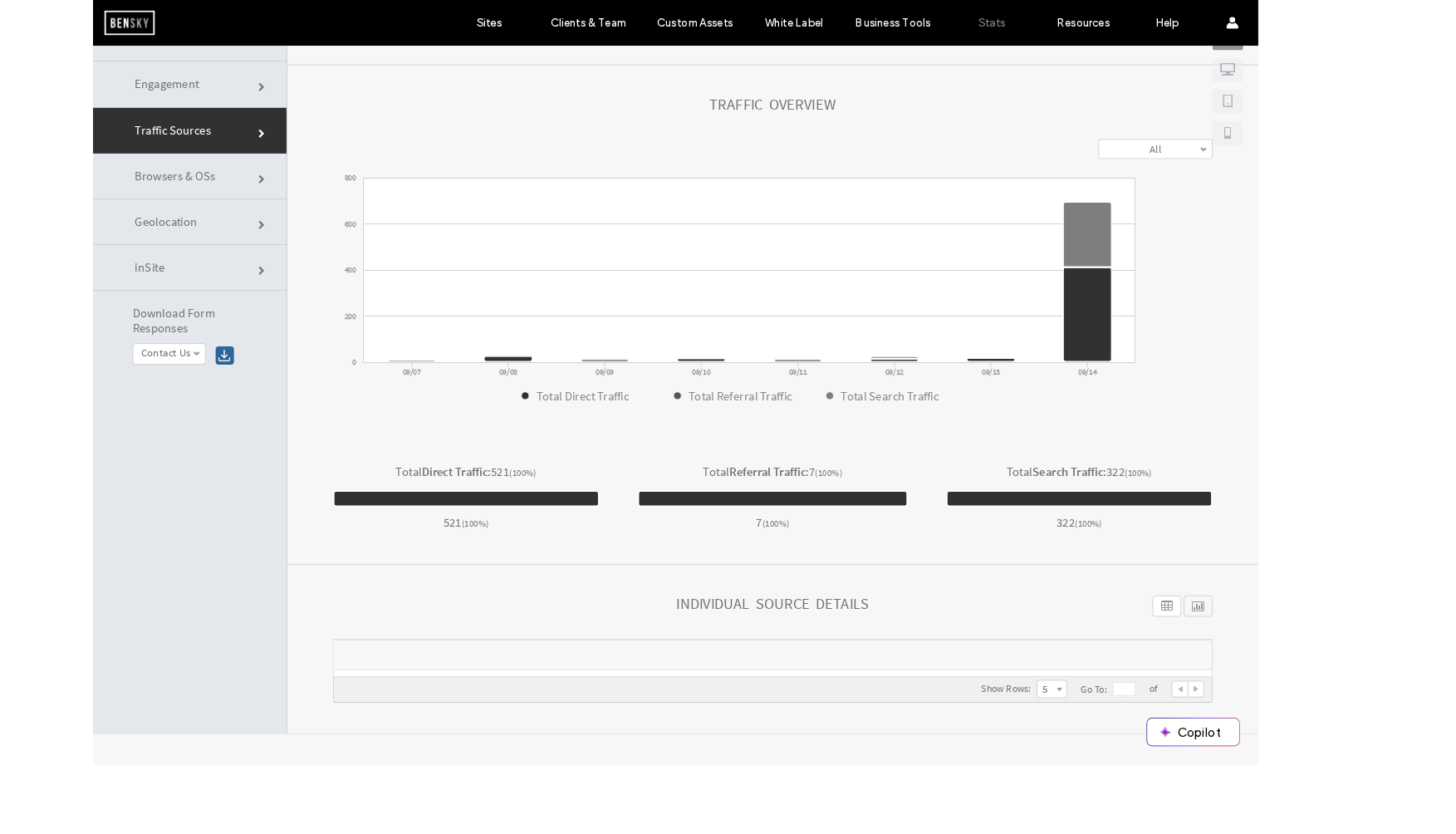
scroll to position [137, 0]
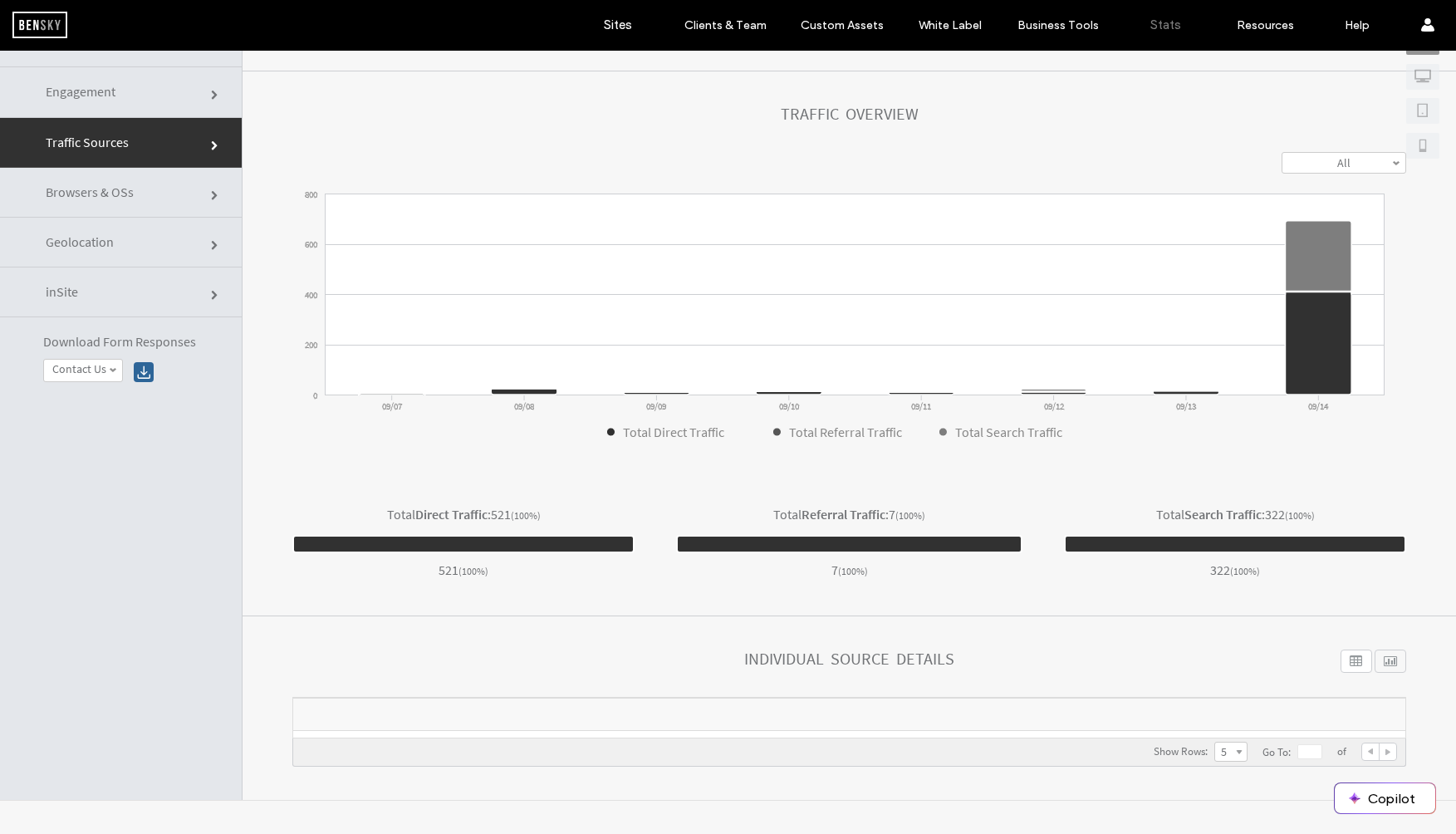
click at [1196, 668] on div at bounding box center [1391, 661] width 32 height 24
click at [1196, 667] on div at bounding box center [1357, 661] width 32 height 24
drag, startPoint x: 1289, startPoint y: 750, endPoint x: 1239, endPoint y: 749, distance: 50.0
click at [1196, 750] on input "text" at bounding box center [1310, 752] width 25 height 15
drag, startPoint x: 1390, startPoint y: 753, endPoint x: 1363, endPoint y: 753, distance: 27.0
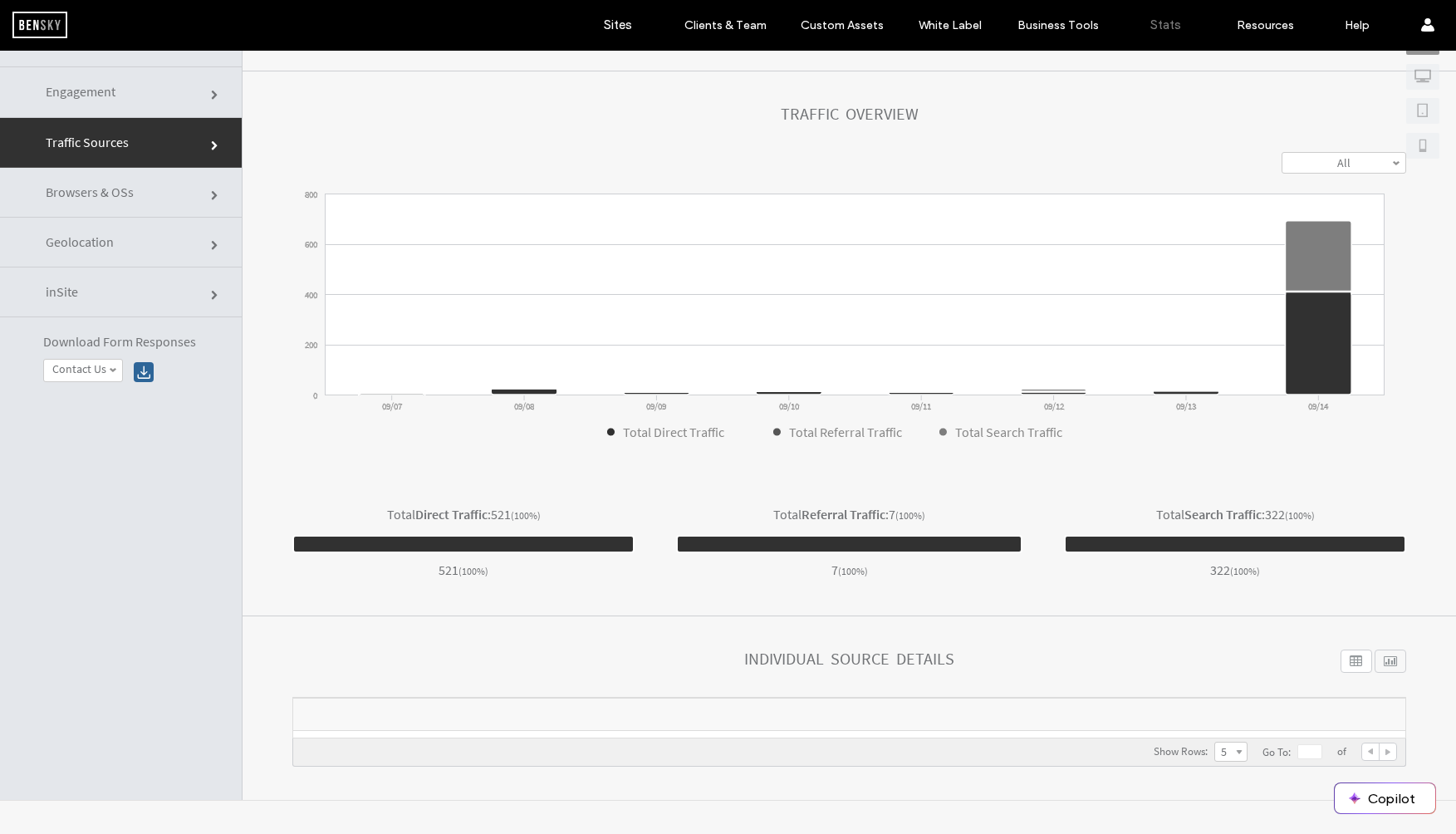
click at [1196, 754] on section "**********" at bounding box center [849, 708] width 1214 height 184
click at [1196, 753] on div at bounding box center [1388, 752] width 17 height 17
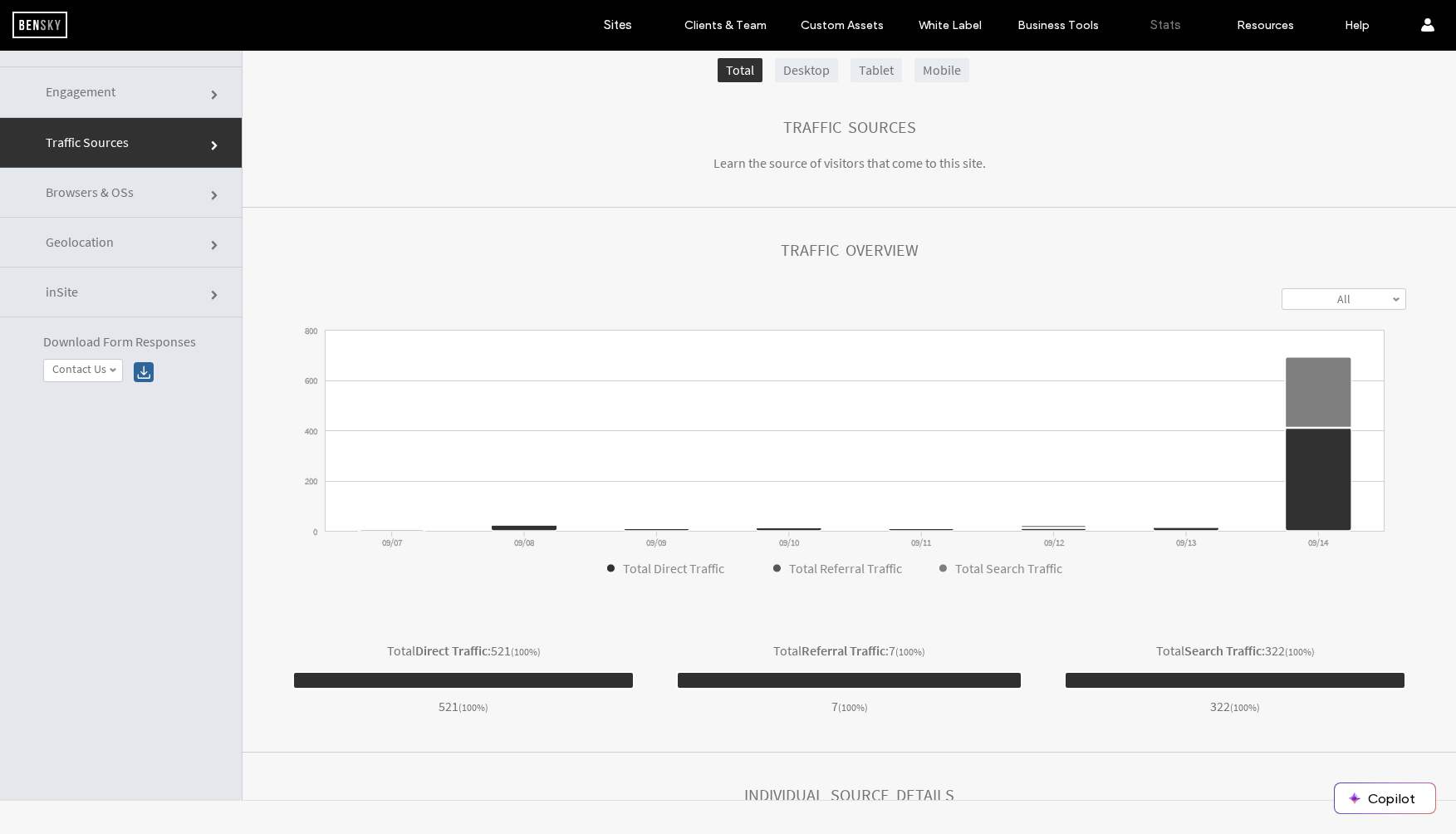
click at [785, 69] on link "Desktop" at bounding box center [807, 71] width 63 height 25
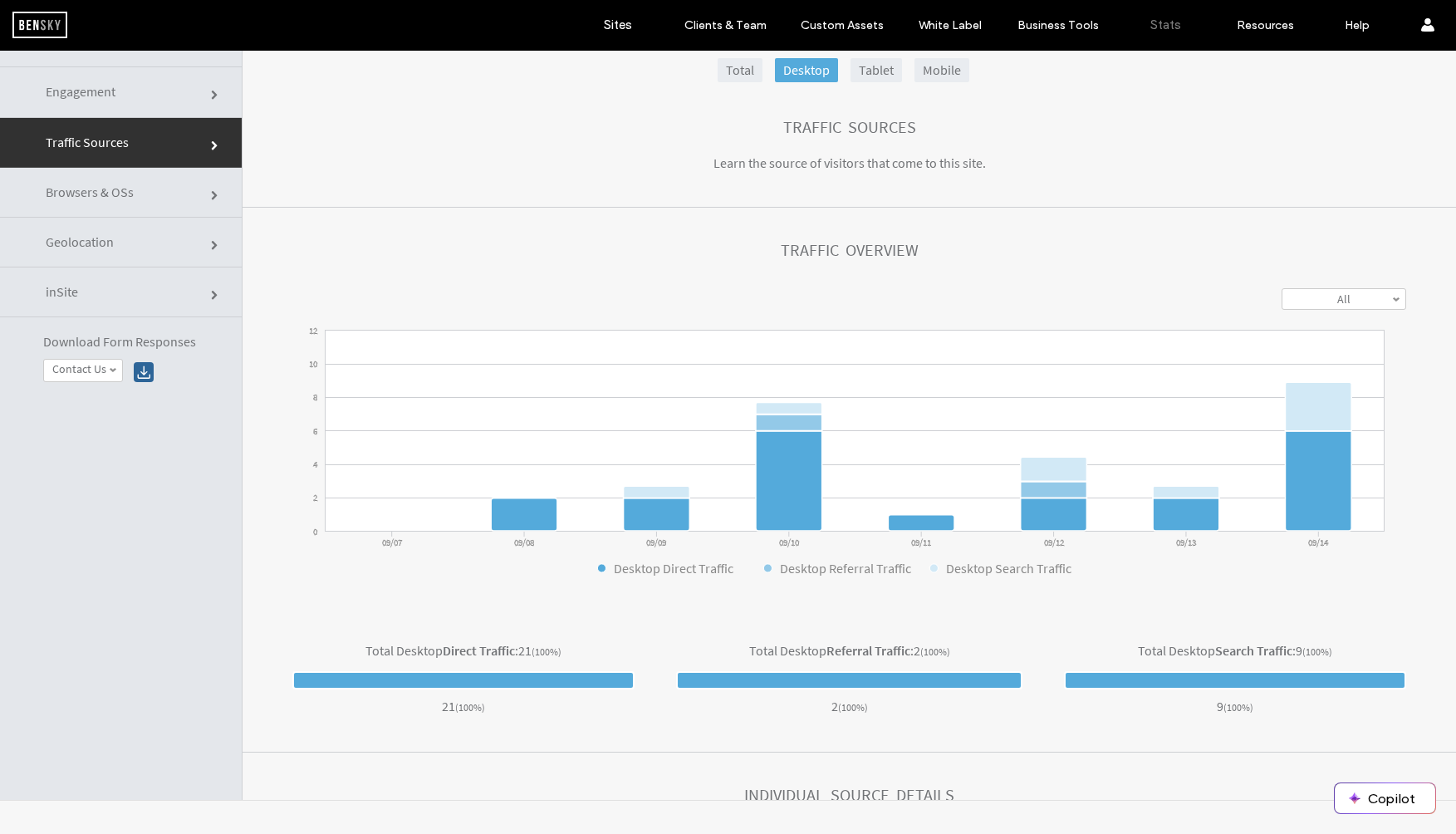
click at [718, 72] on link "Total" at bounding box center [741, 71] width 45 height 25
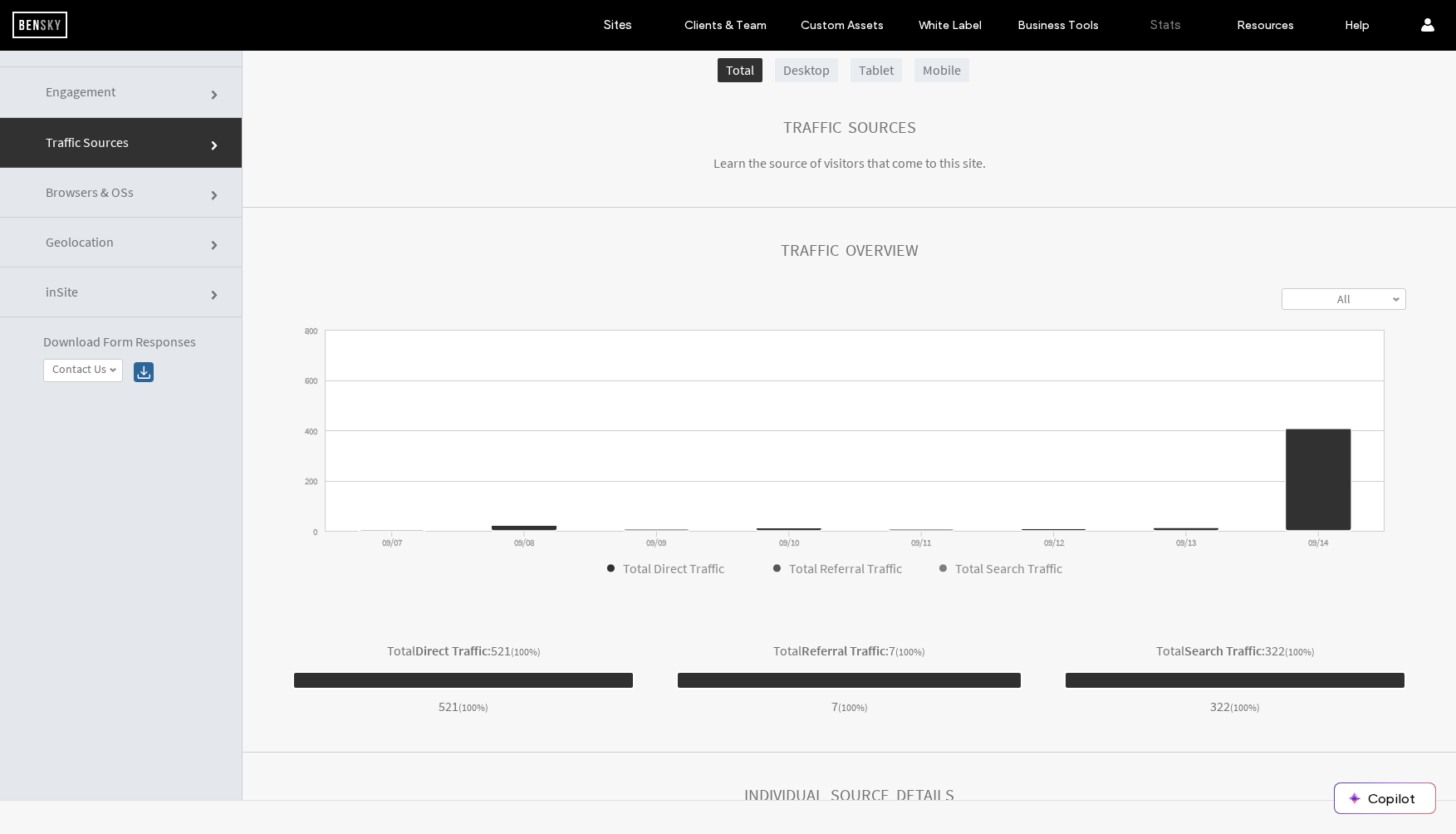
scroll to position [137, 0]
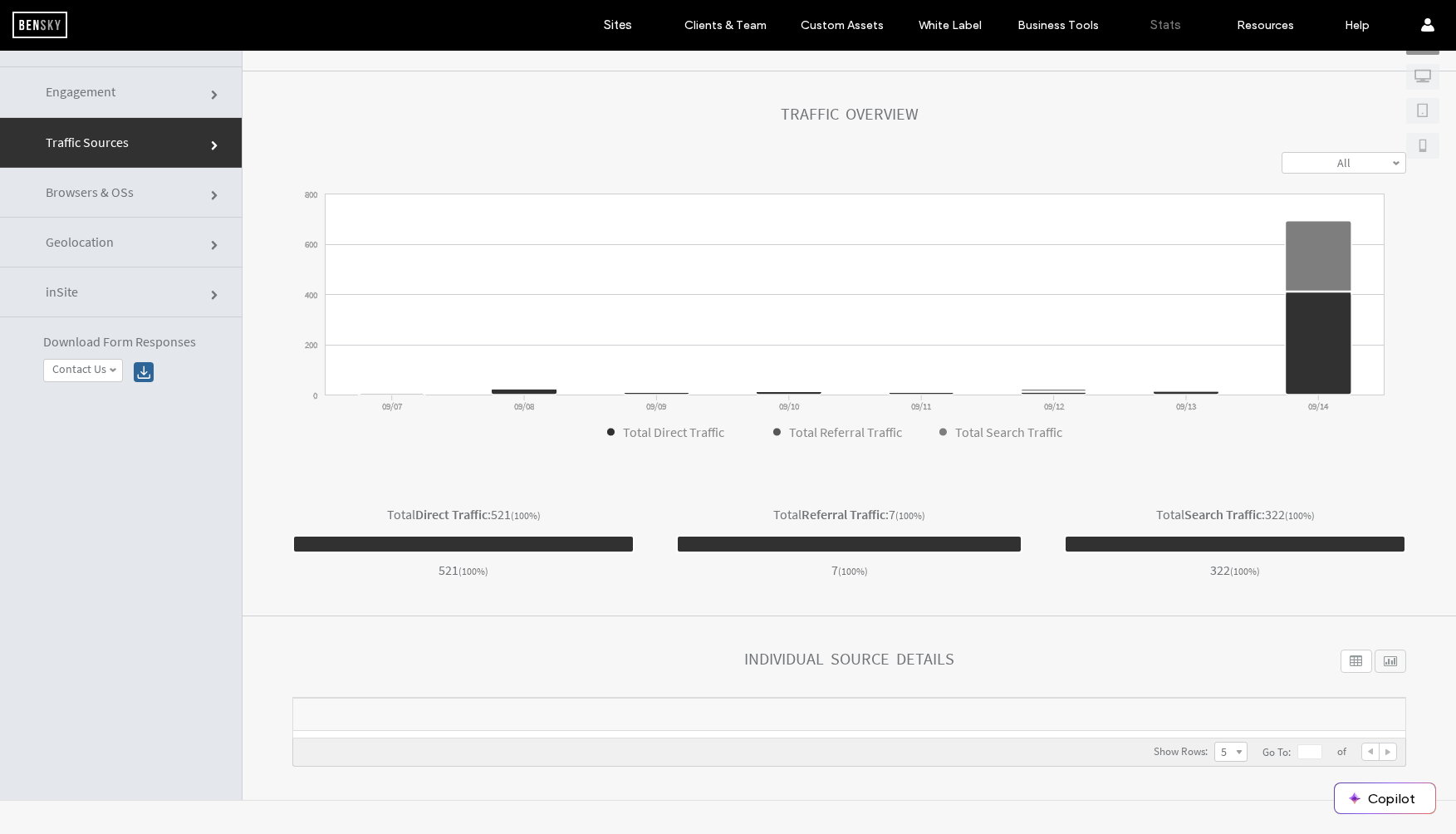
click at [114, 183] on link "Browsers & OSs" at bounding box center [121, 192] width 242 height 50
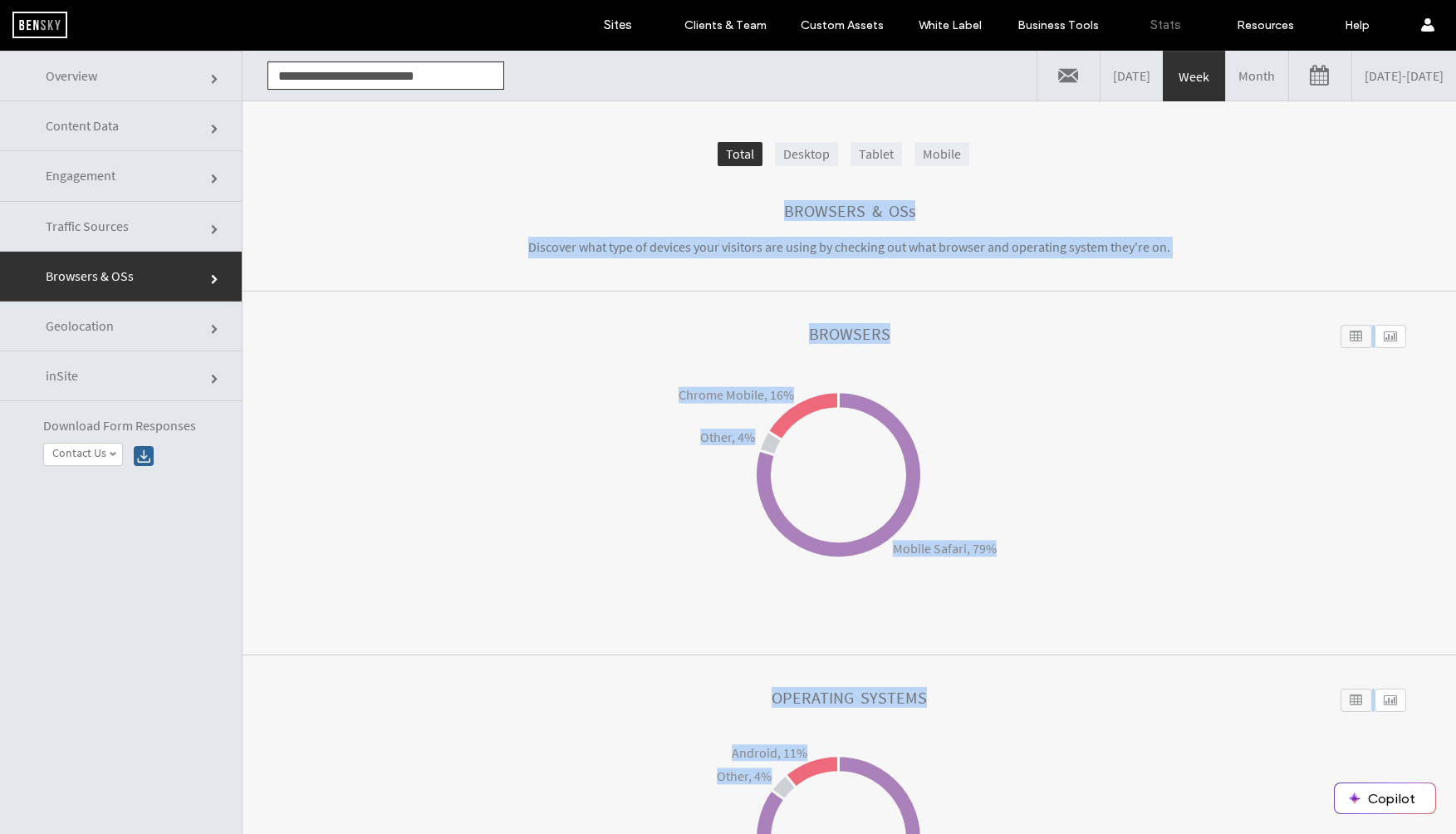
click at [517, 239] on p "Discover what type of devices your visitors are using by checking out what brow…" at bounding box center [849, 247] width 664 height 22
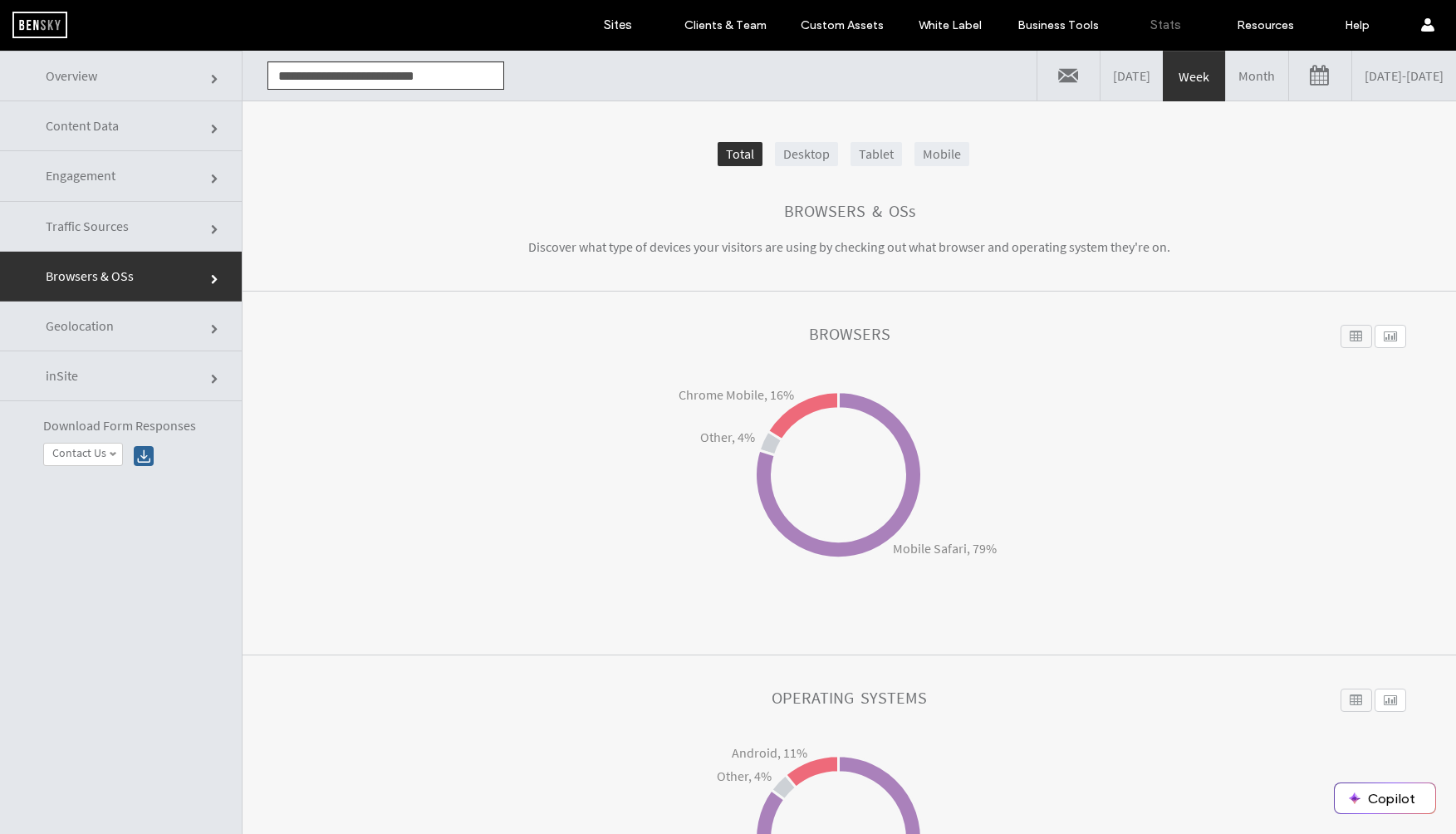
click at [126, 311] on link "Geolocation" at bounding box center [121, 326] width 242 height 50
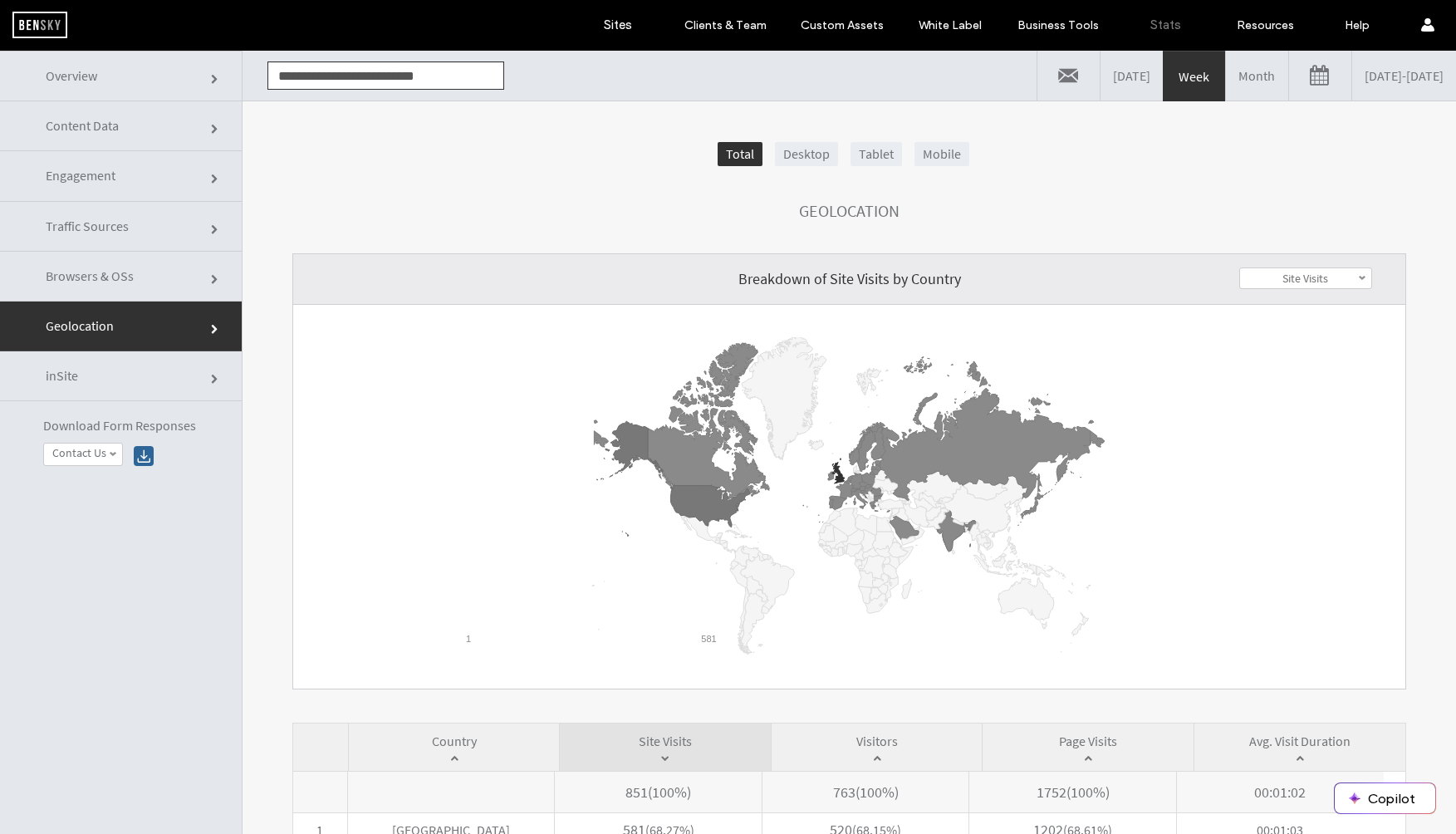
click at [1101, 82] on link "Yesterday" at bounding box center [1132, 75] width 62 height 50
click at [106, 221] on span "Traffic Sources" at bounding box center [87, 226] width 83 height 17
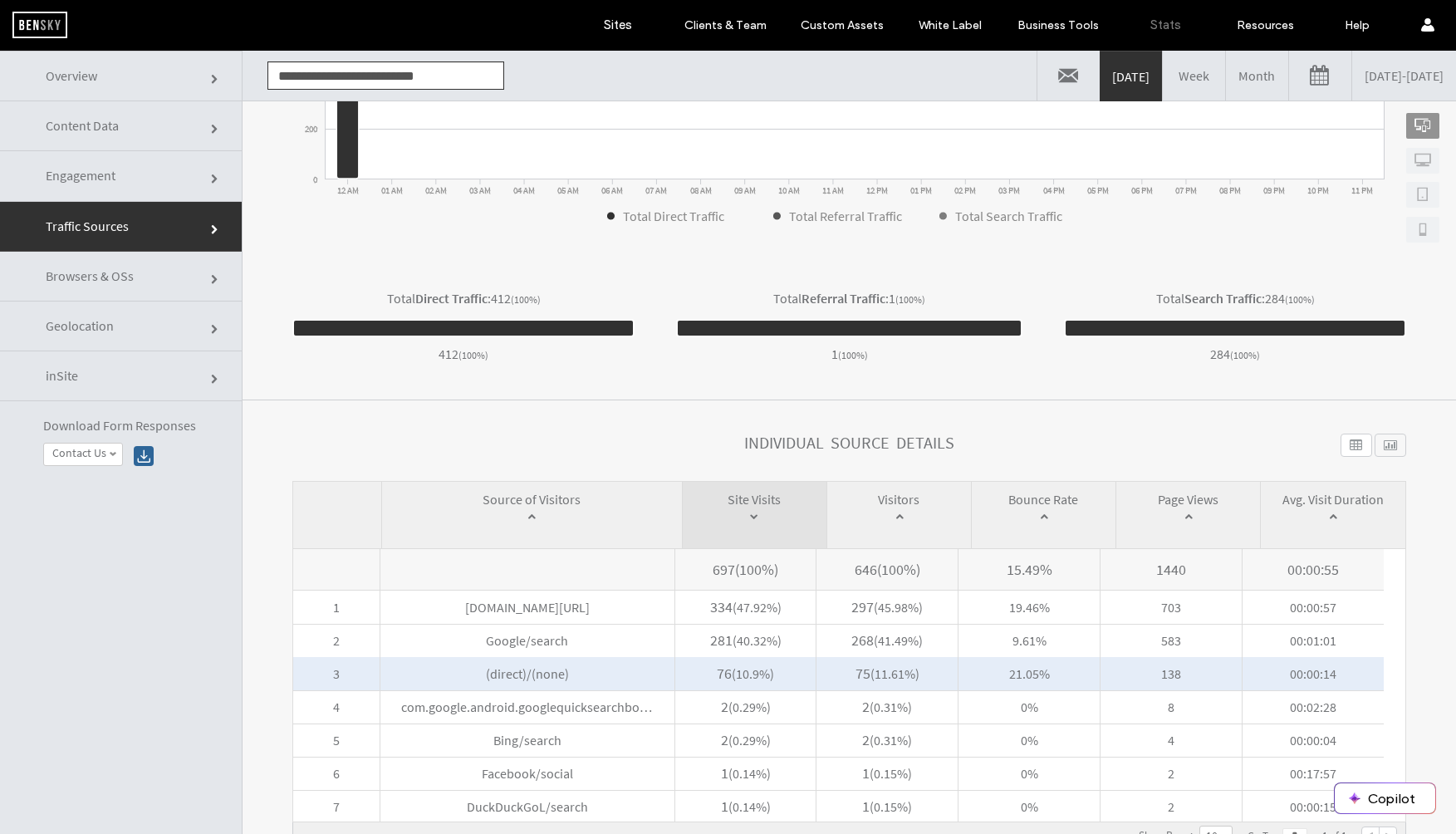
scroll to position [84, 0]
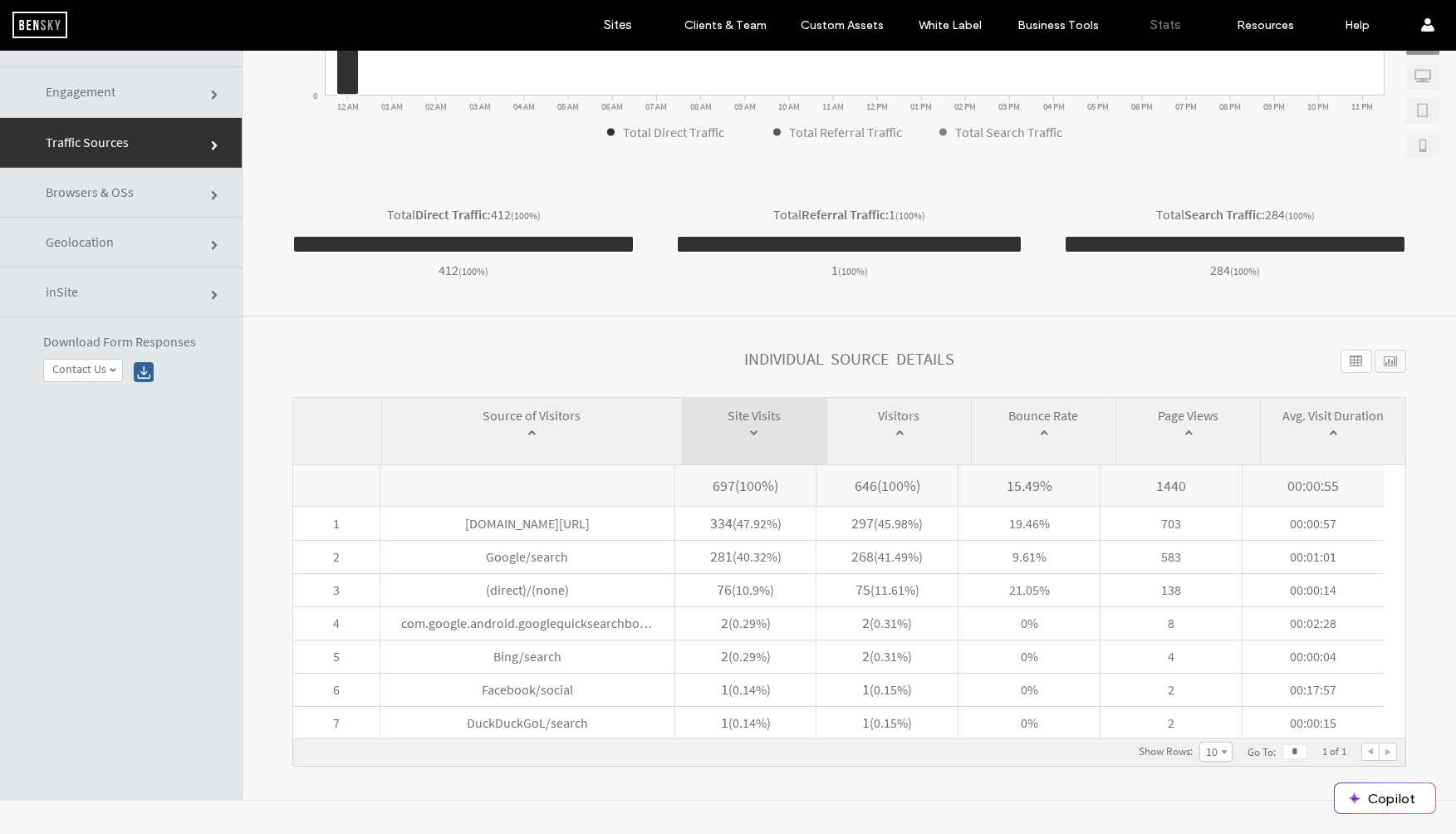
click at [120, 193] on span "Browsers & OSs" at bounding box center [89, 192] width 88 height 17
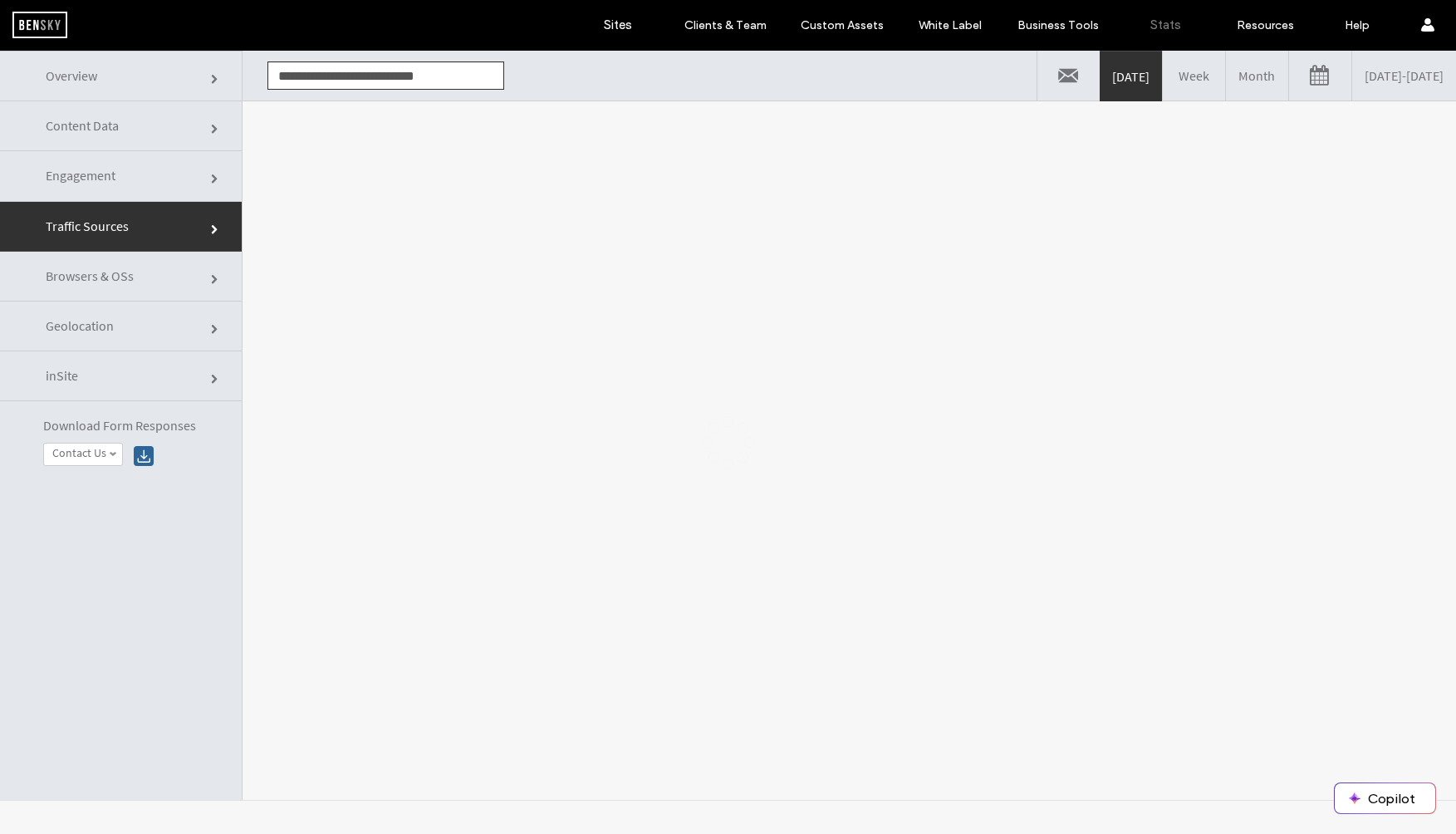
scroll to position [0, 0]
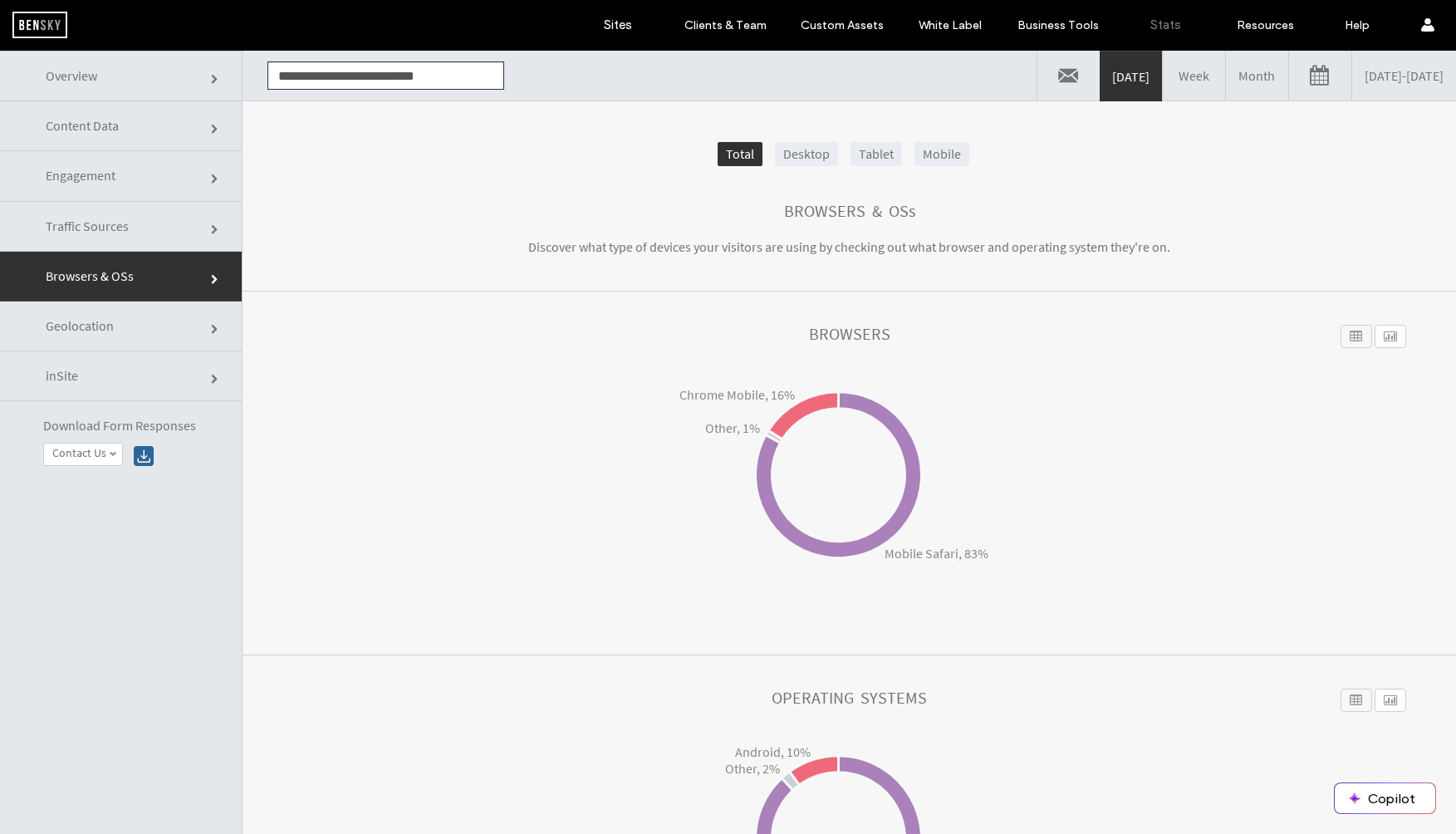
click at [122, 329] on link "Geolocation" at bounding box center [121, 326] width 242 height 50
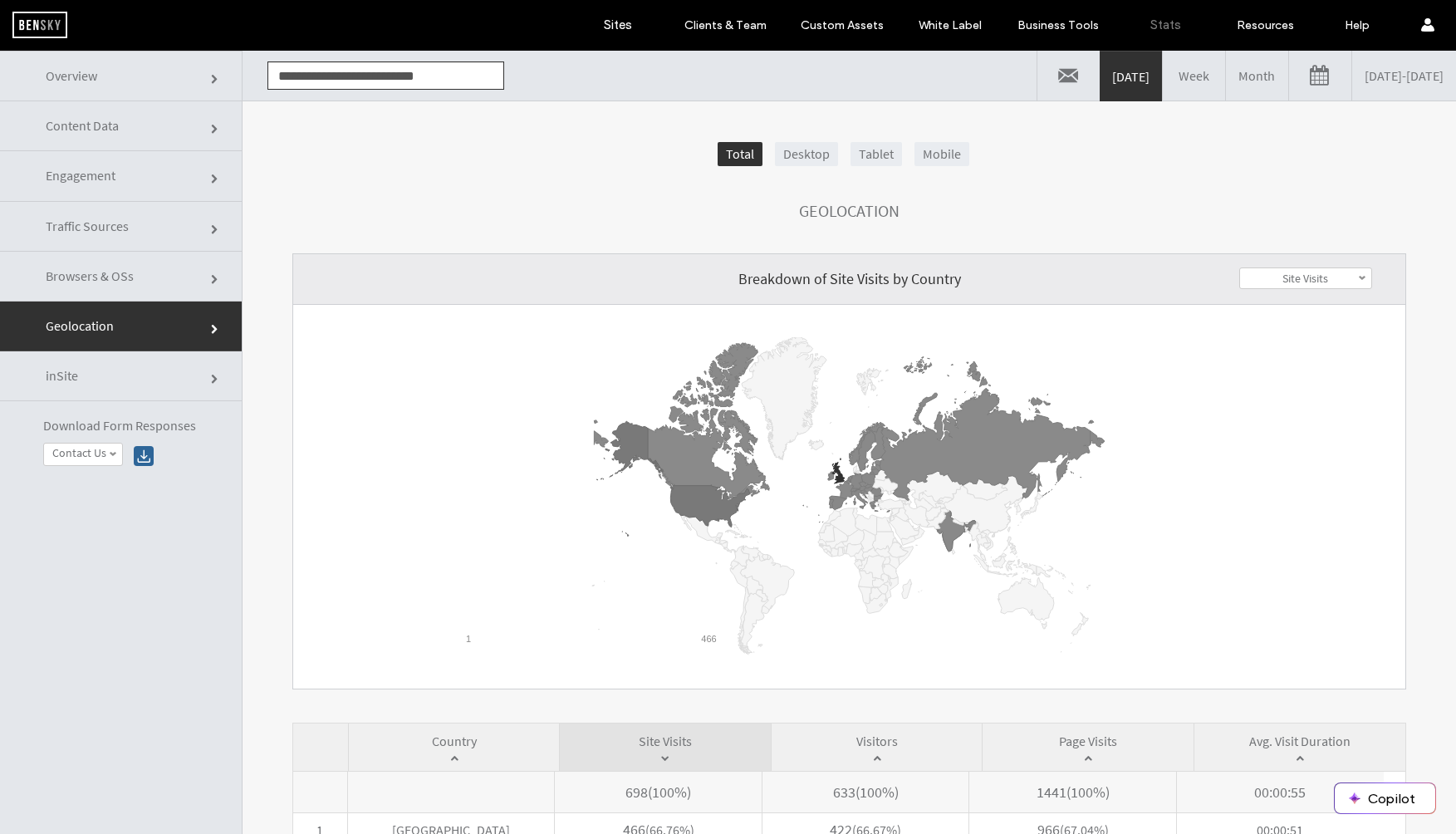
click at [126, 375] on link "inSite" at bounding box center [121, 376] width 242 height 50
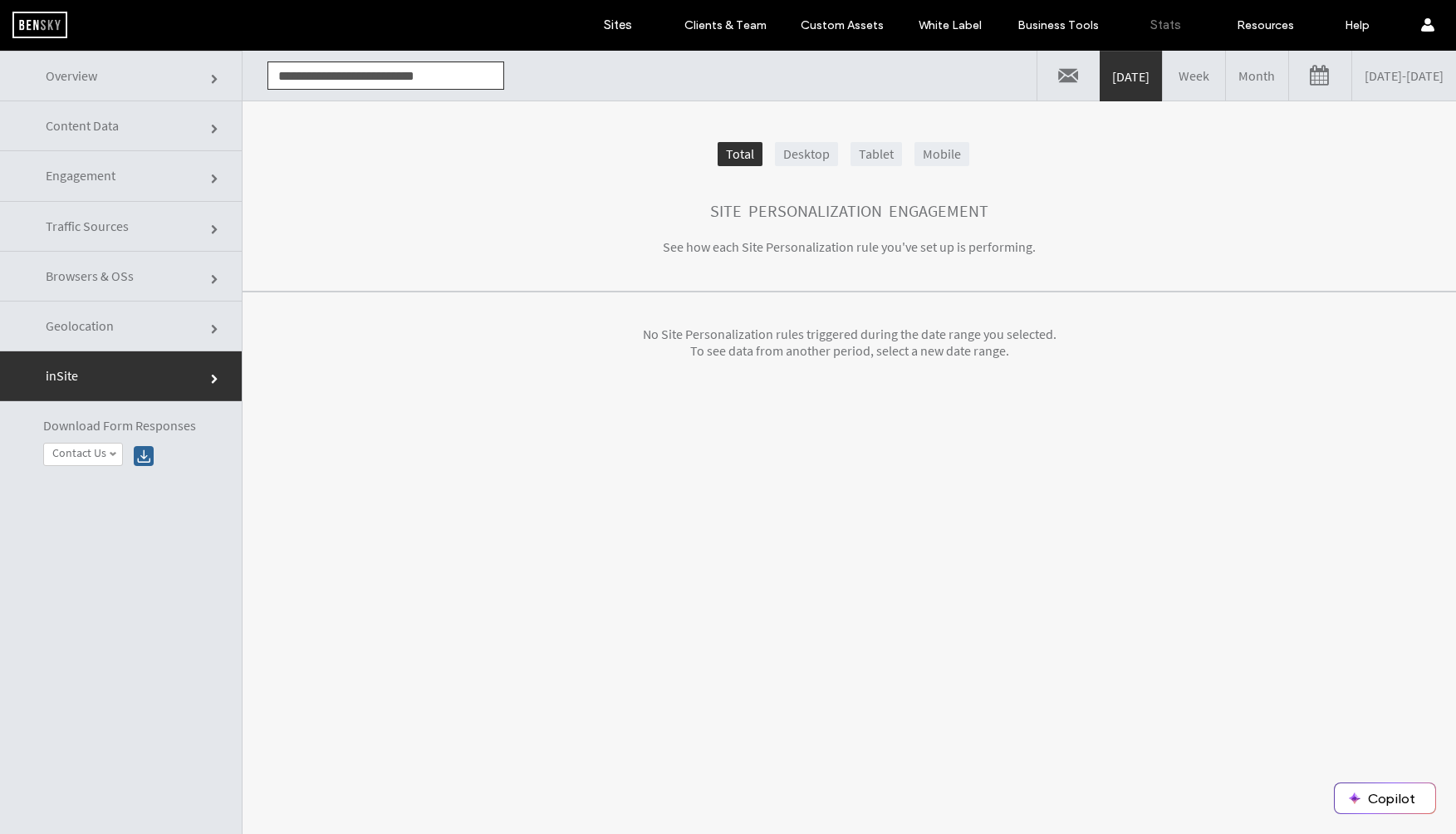
click at [129, 127] on link "Content Data" at bounding box center [121, 126] width 242 height 50
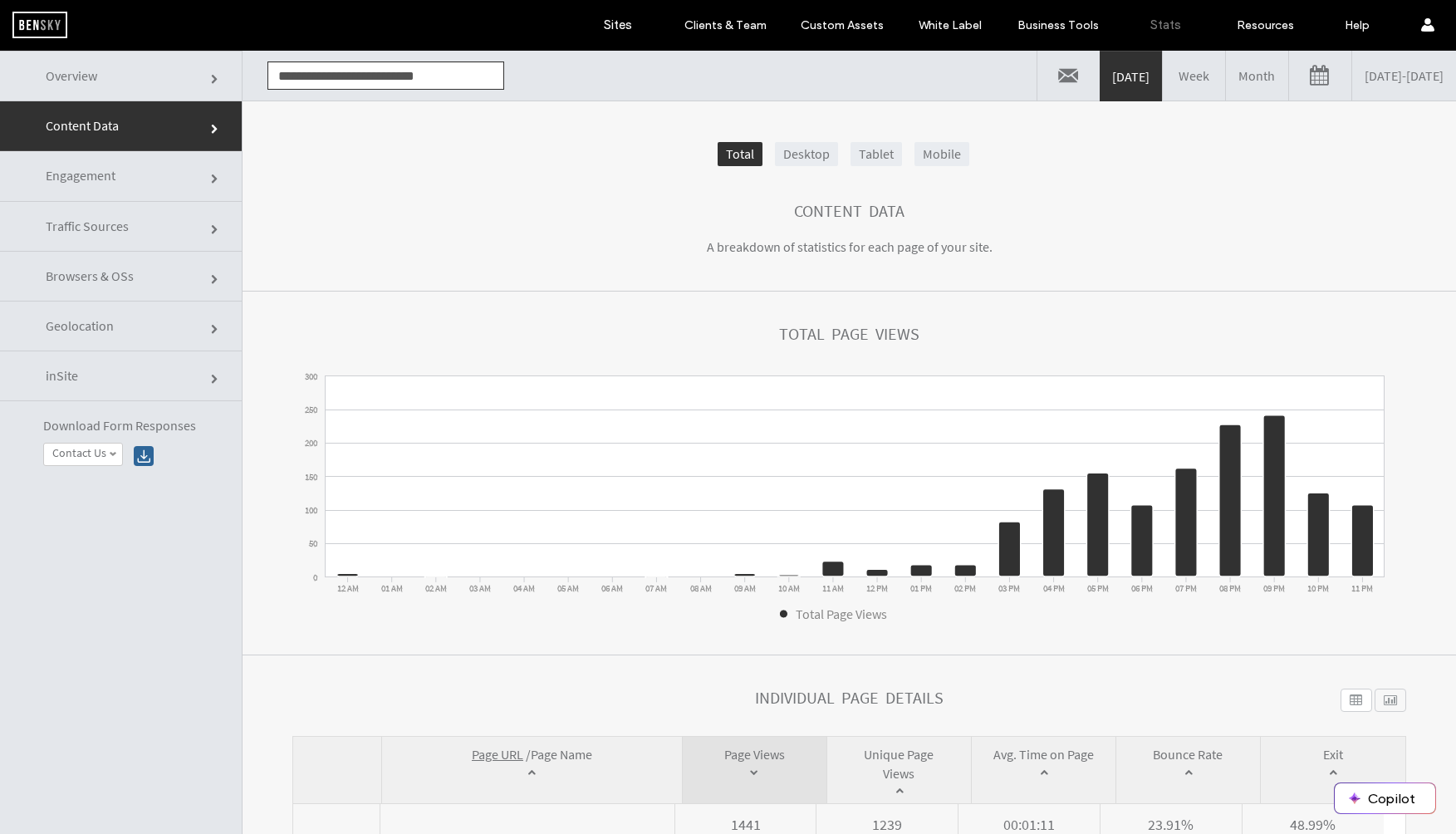
click at [1163, 85] on link "Week" at bounding box center [1194, 75] width 62 height 50
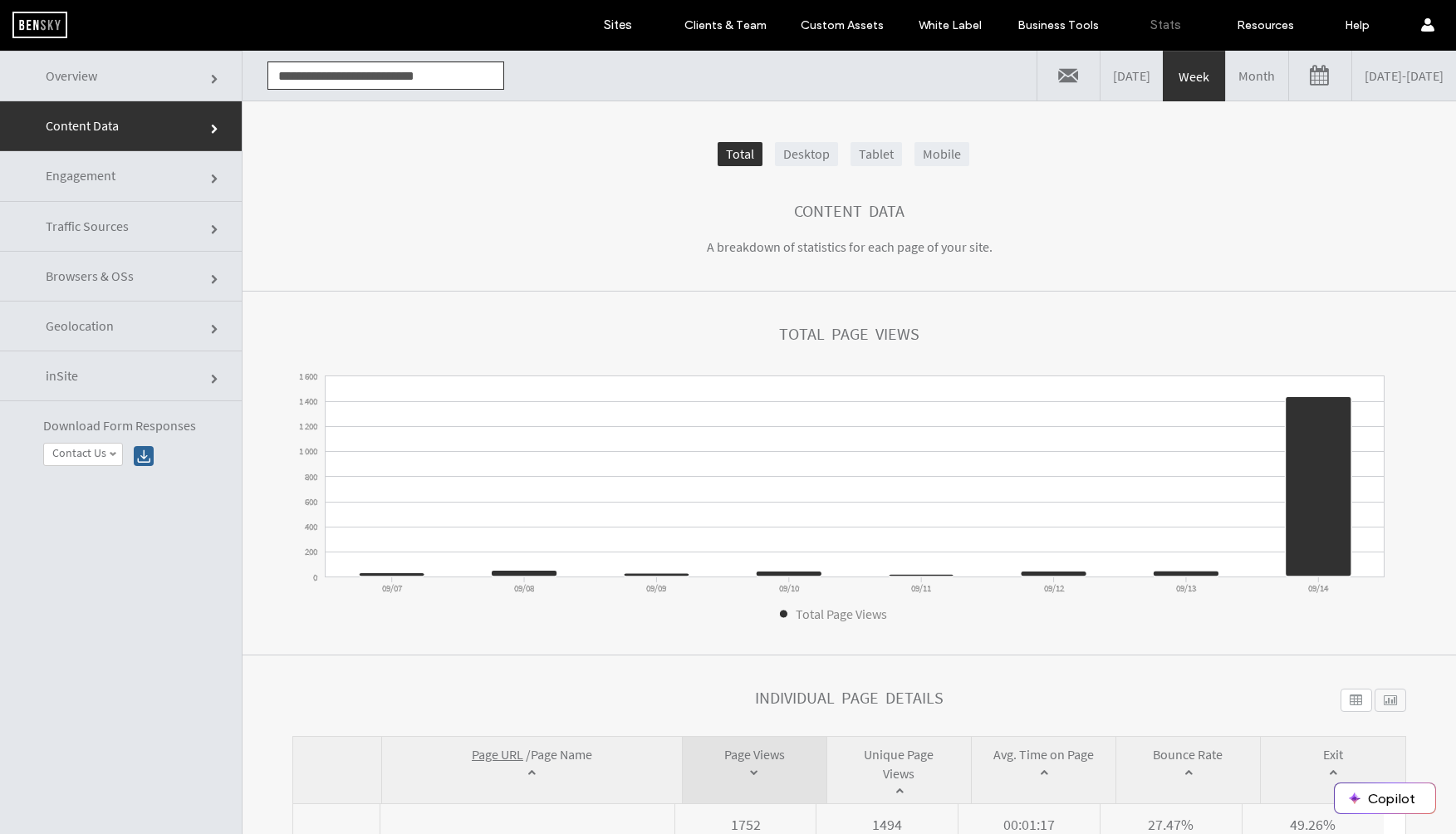
click at [123, 78] on link "Overview" at bounding box center [121, 76] width 242 height 51
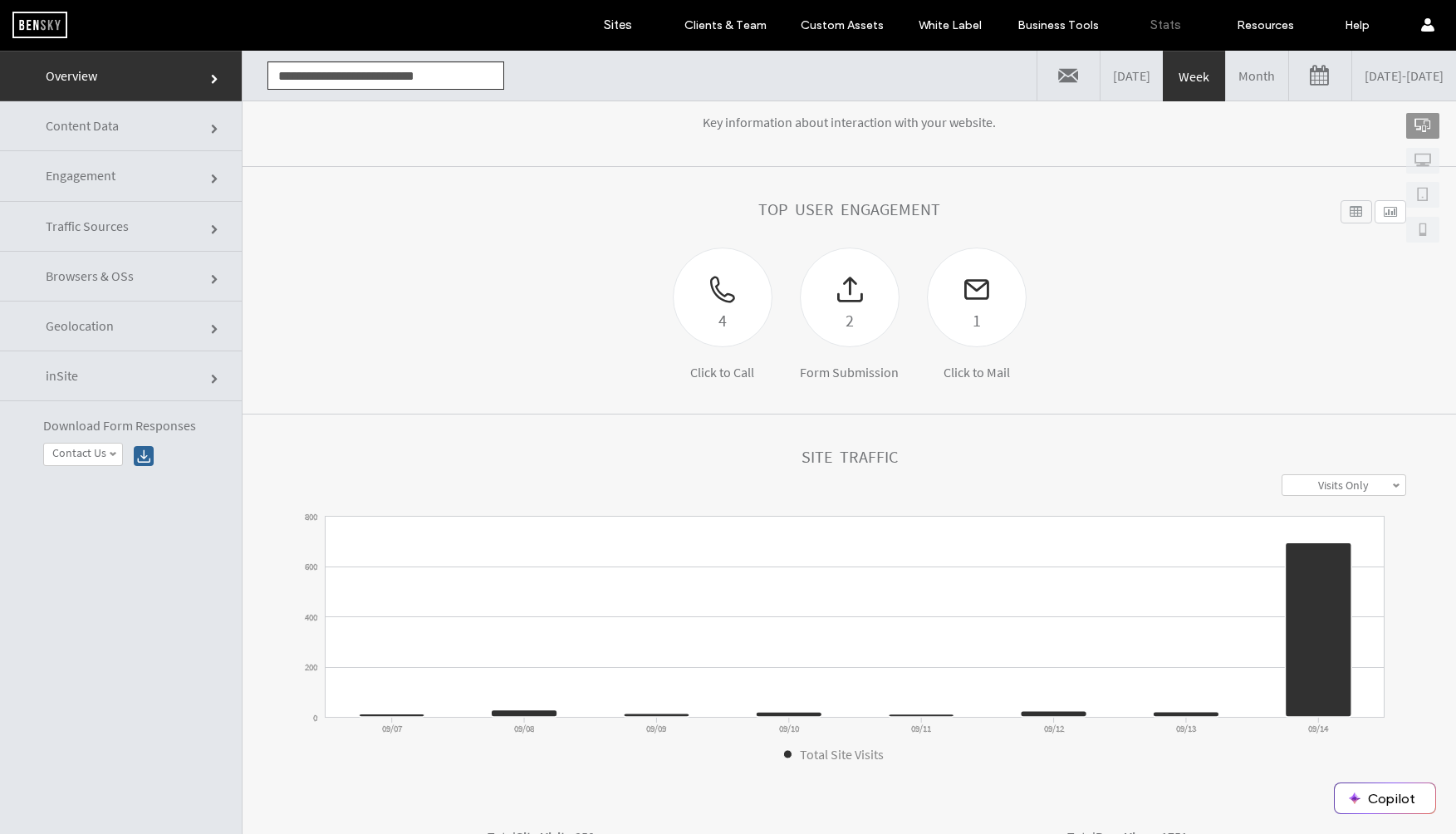
scroll to position [116, 0]
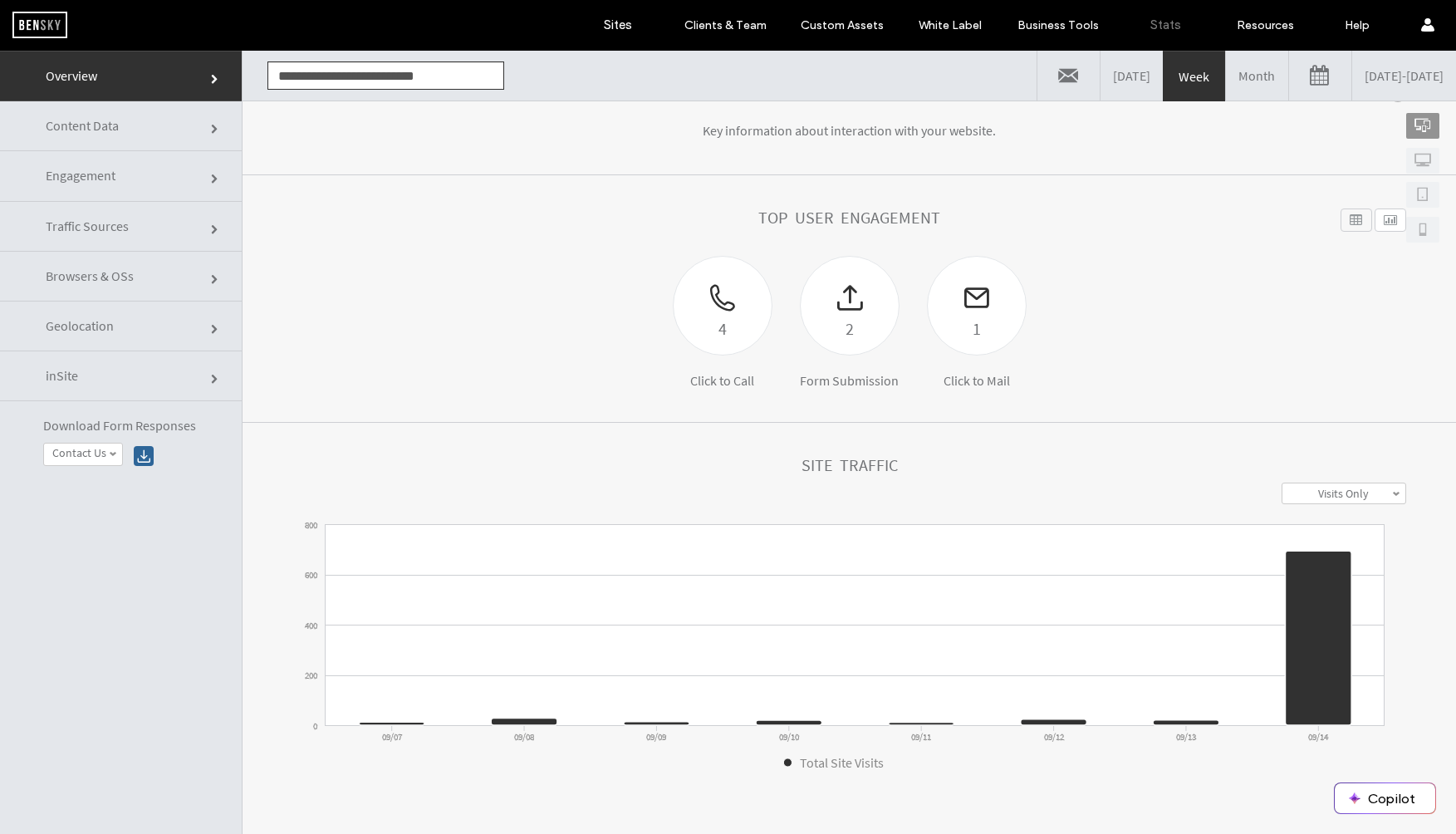
click at [1196, 80] on link "Month" at bounding box center [1257, 75] width 62 height 50
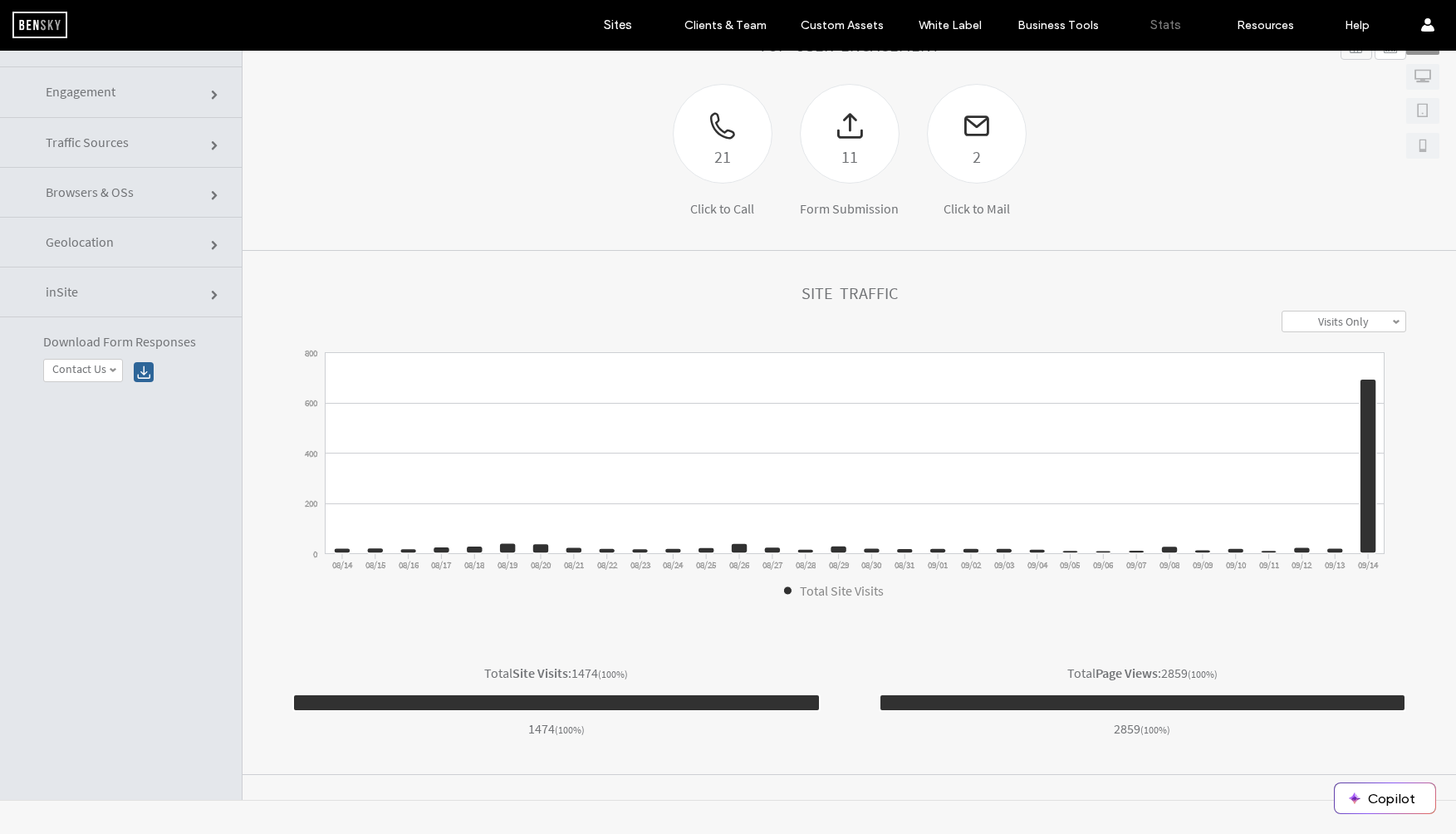
scroll to position [214, 0]
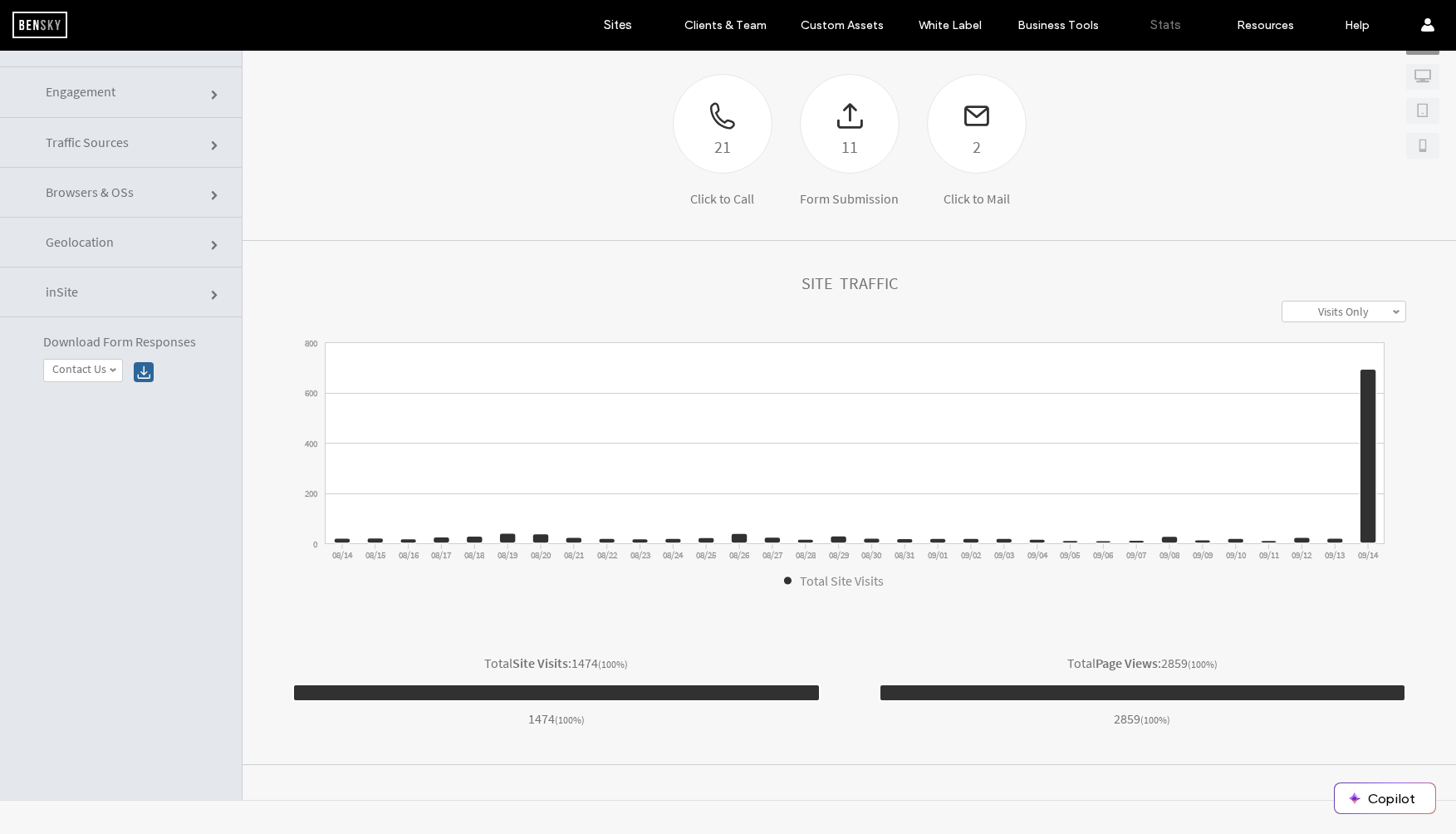
click at [1196, 309] on label "Visits Only" at bounding box center [1344, 312] width 51 height 15
click at [1196, 277] on div "Site Traffic" at bounding box center [849, 287] width 1114 height 26
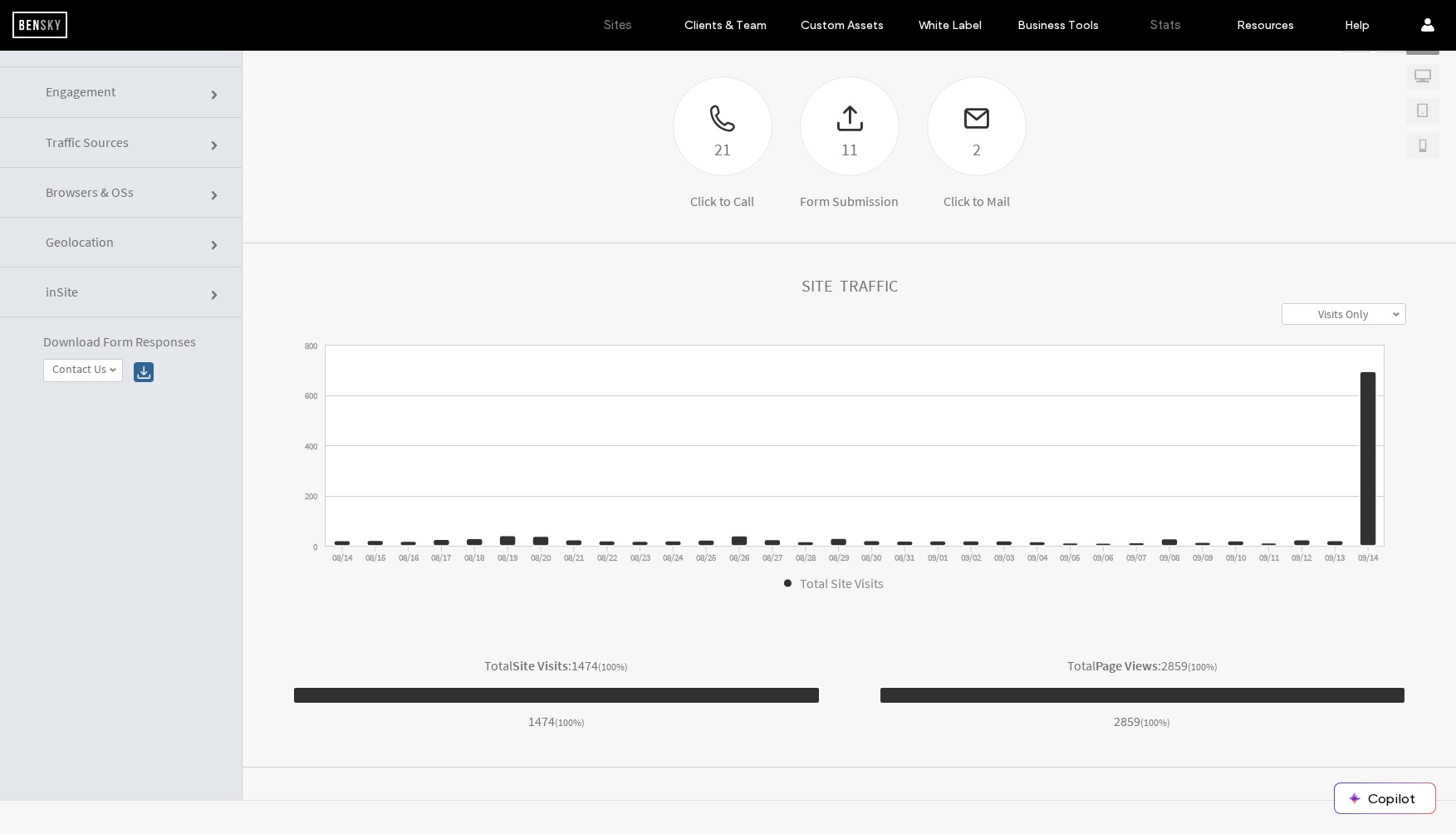
click at [606, 32] on label "Sites" at bounding box center [618, 25] width 28 height 15
